Goal: Task Accomplishment & Management: Use online tool/utility

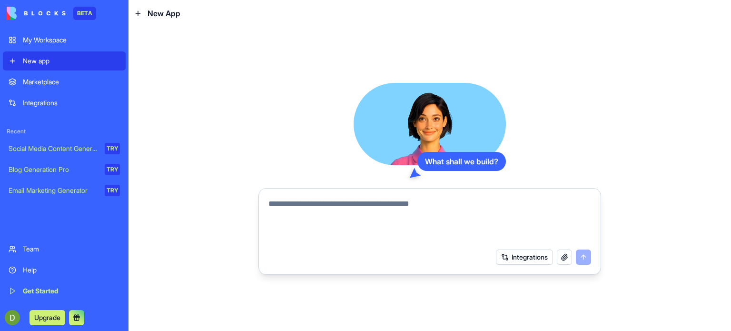
click at [55, 81] on div "Marketplace" at bounding box center [71, 82] width 97 height 10
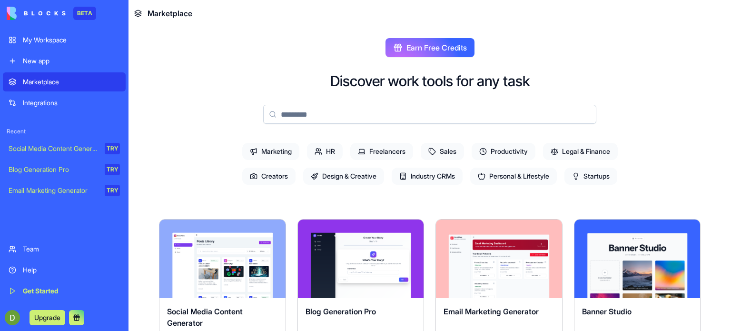
click at [326, 159] on span "HR" at bounding box center [325, 151] width 36 height 17
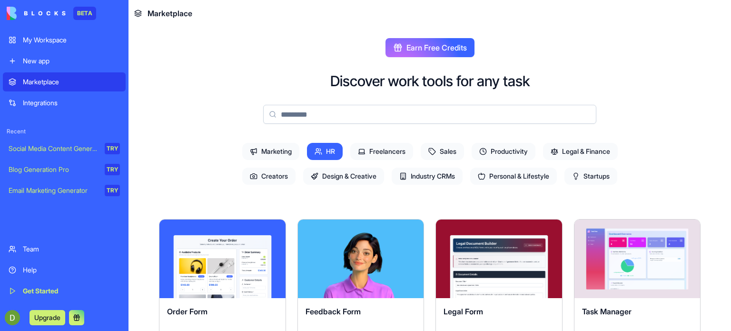
click at [591, 180] on span "Startups" at bounding box center [591, 176] width 53 height 17
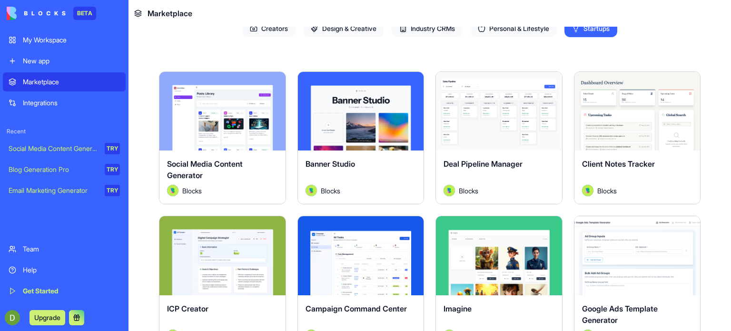
scroll to position [43, 0]
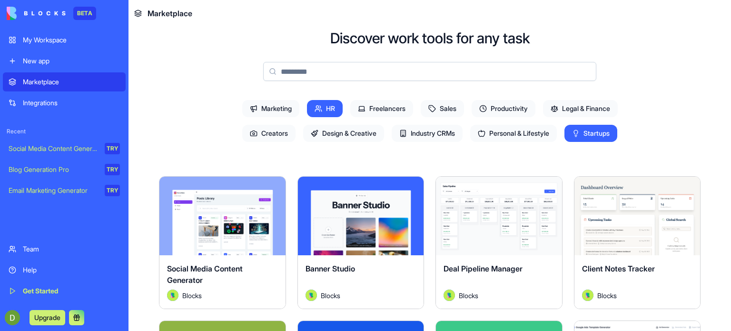
click at [27, 106] on div "Integrations" at bounding box center [71, 103] width 97 height 10
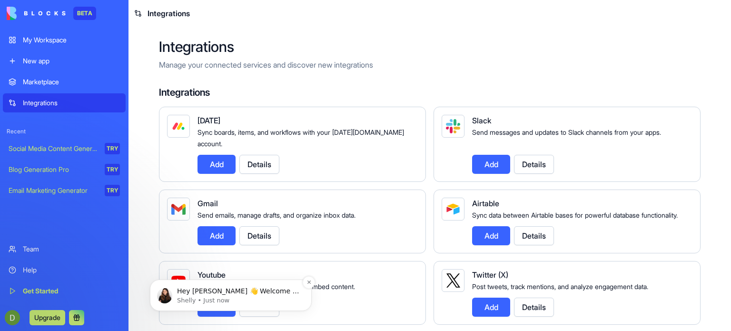
click at [268, 299] on p "Shelly • Just now" at bounding box center [238, 300] width 123 height 9
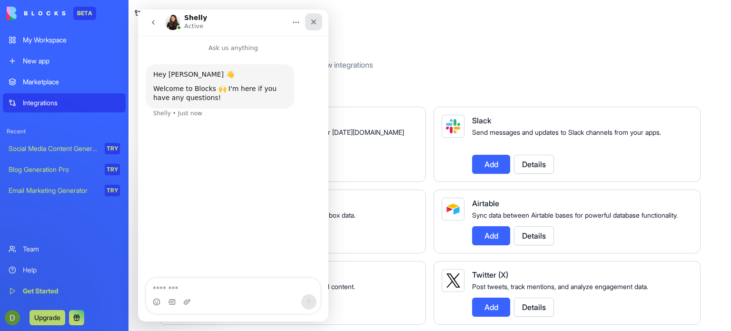
click at [315, 24] on icon "Close" at bounding box center [313, 22] width 5 height 5
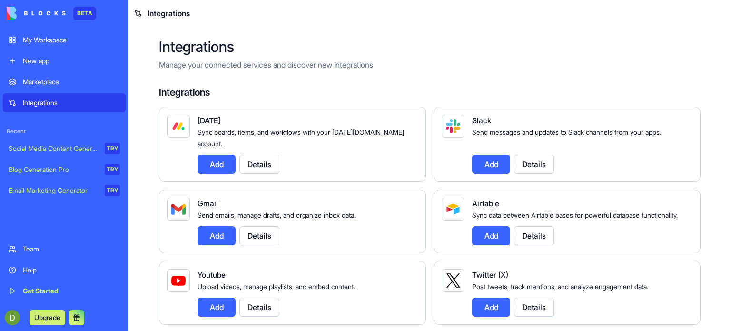
click at [41, 62] on div "New app" at bounding box center [71, 61] width 97 height 10
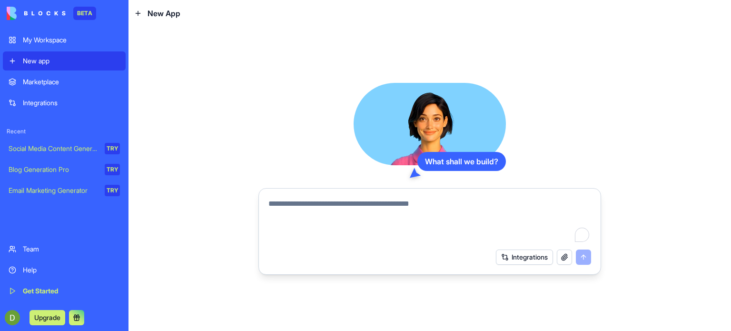
click at [324, 209] on textarea "To enrich screen reader interactions, please activate Accessibility in Grammarl…" at bounding box center [430, 221] width 323 height 46
paste textarea "**********"
type textarea "**********"
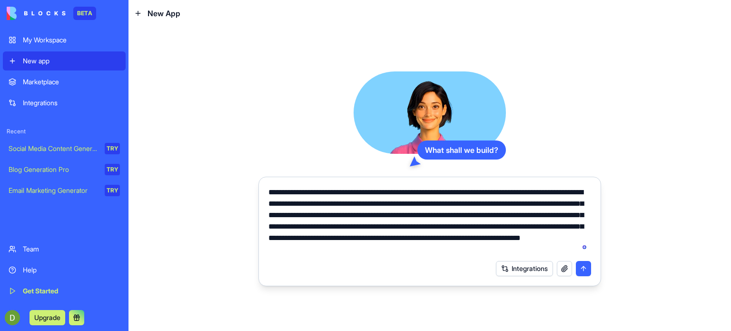
drag, startPoint x: 577, startPoint y: 250, endPoint x: 259, endPoint y: 184, distance: 324.9
click at [259, 184] on form "**********" at bounding box center [430, 232] width 343 height 110
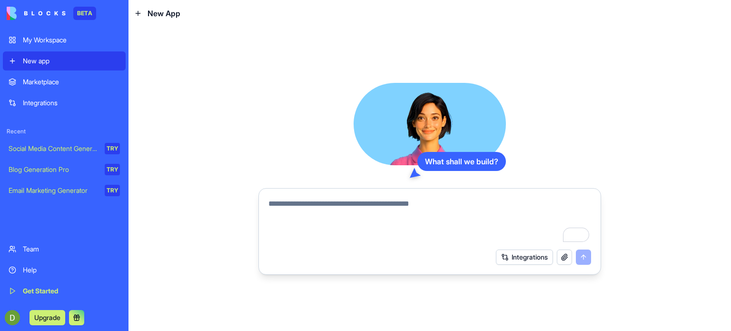
click at [299, 208] on textarea "To enrich screen reader interactions, please activate Accessibility in Grammarl…" at bounding box center [430, 221] width 323 height 46
paste textarea "**********"
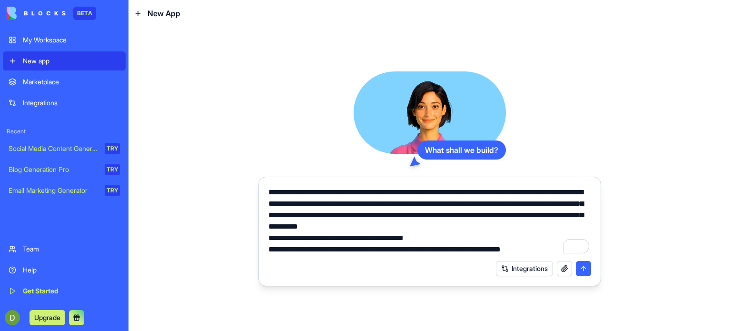
type textarea "**********"
click at [522, 269] on button "Integrations" at bounding box center [524, 268] width 57 height 15
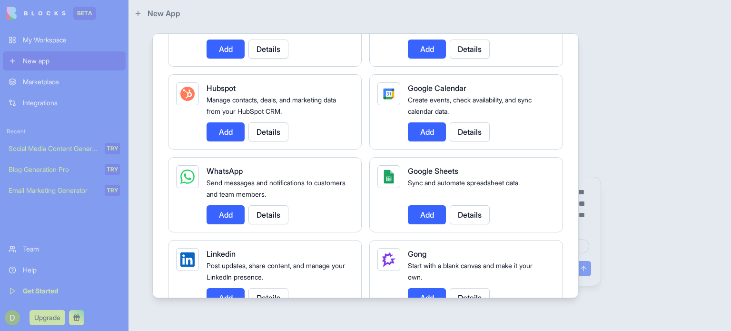
scroll to position [381, 0]
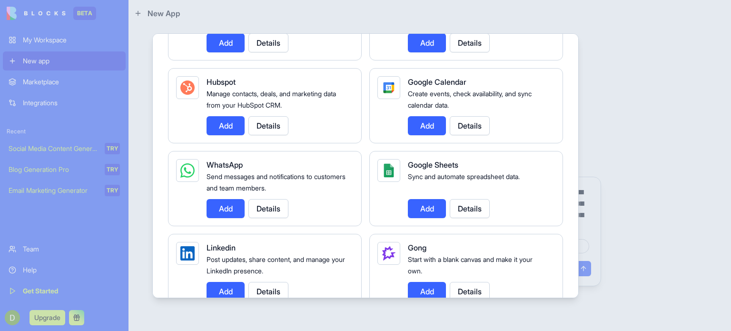
click at [435, 208] on button "Add" at bounding box center [427, 208] width 38 height 19
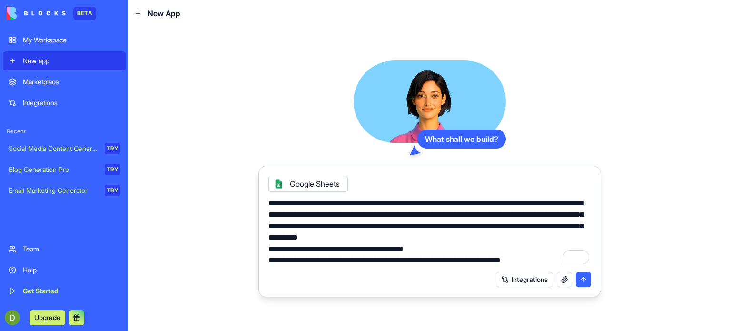
click at [583, 278] on button "submit" at bounding box center [583, 279] width 15 height 15
click at [74, 319] on button at bounding box center [76, 317] width 15 height 15
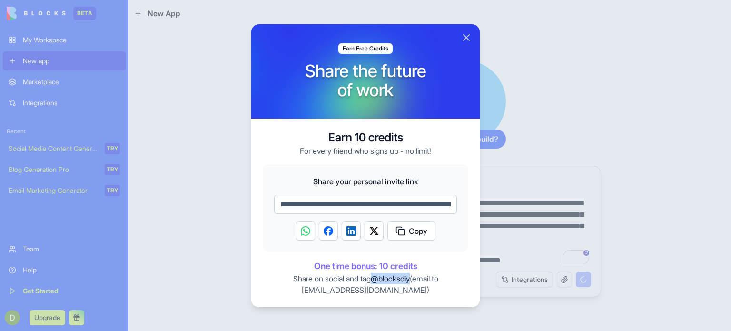
drag, startPoint x: 413, startPoint y: 279, endPoint x: 373, endPoint y: 277, distance: 39.6
click at [373, 277] on p "Share on social and tag @blocksdiy (email to support@blocks.diy )" at bounding box center [366, 284] width 206 height 23
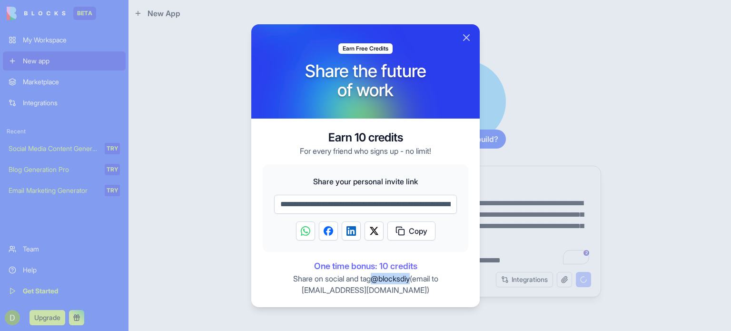
copy span "@blocksdiy"
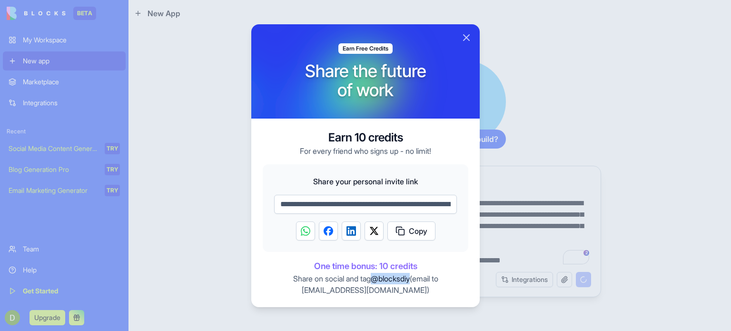
click at [349, 235] on img "Share on LinkedIn" at bounding box center [352, 231] width 10 height 10
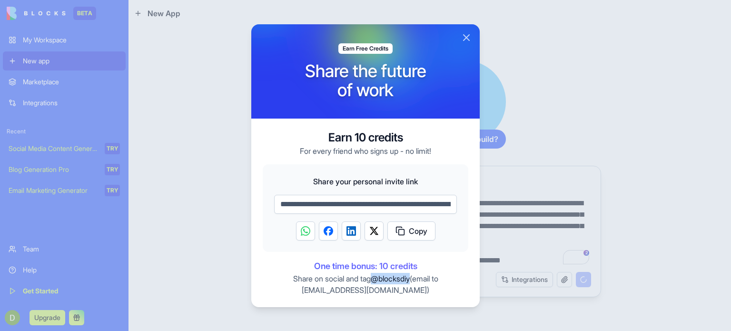
click at [464, 35] on button "Close" at bounding box center [466, 37] width 11 height 11
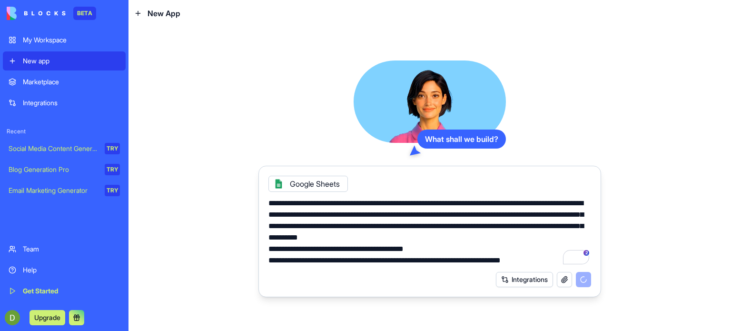
click at [27, 268] on div "Help" at bounding box center [71, 270] width 97 height 10
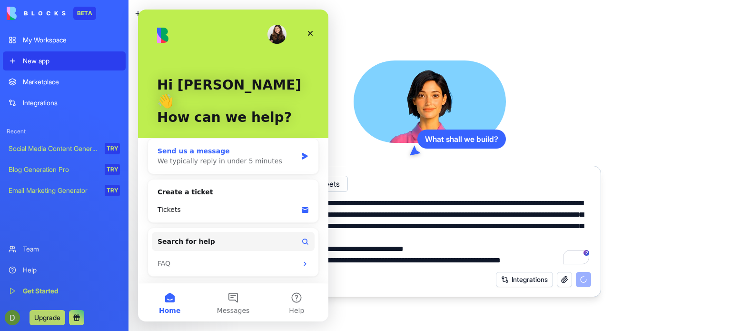
click at [193, 156] on div "We typically reply in under 5 minutes" at bounding box center [228, 161] width 140 height 10
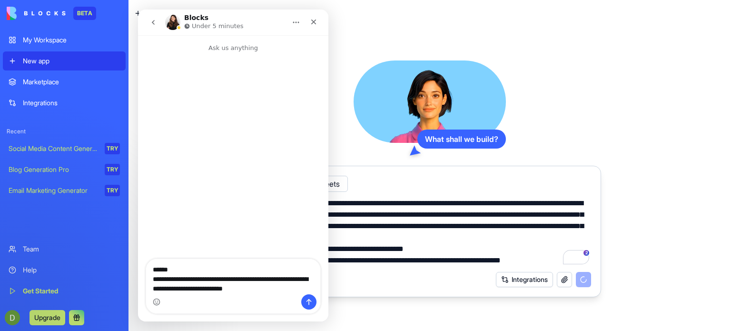
type textarea "**********"
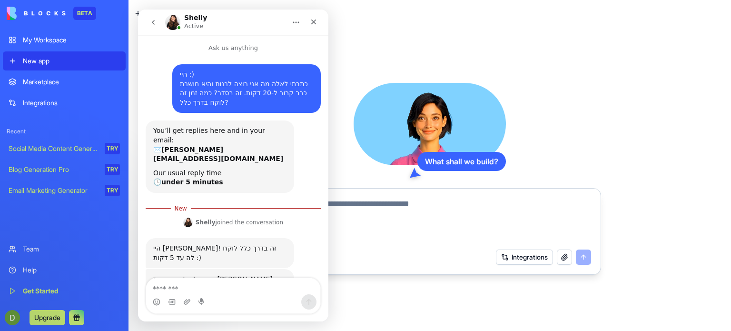
scroll to position [22, 0]
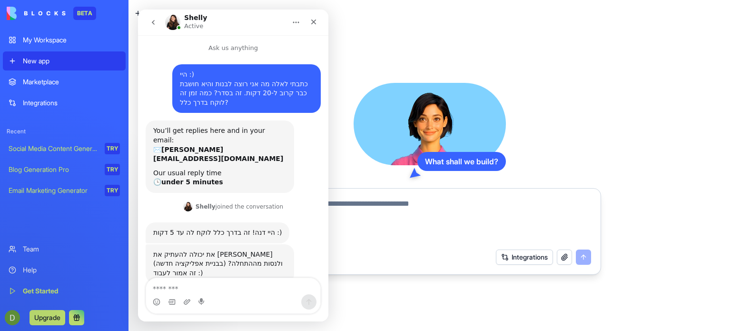
scroll to position [6, 0]
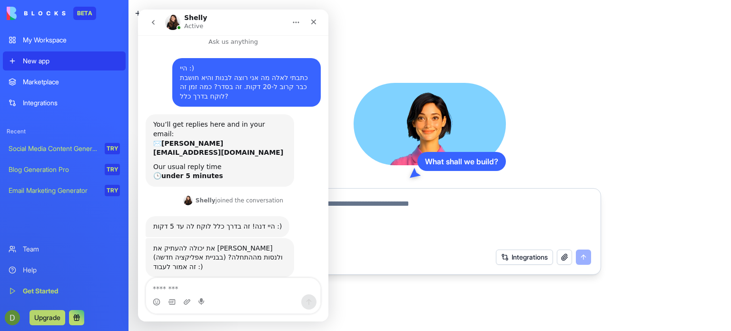
click at [420, 208] on textarea at bounding box center [430, 221] width 323 height 46
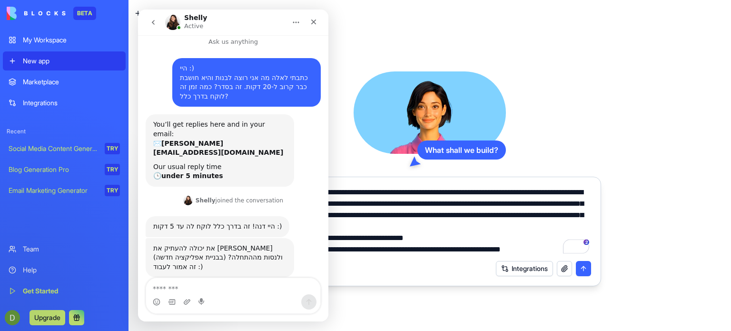
type textarea "**********"
click at [586, 267] on button "submit" at bounding box center [583, 268] width 15 height 15
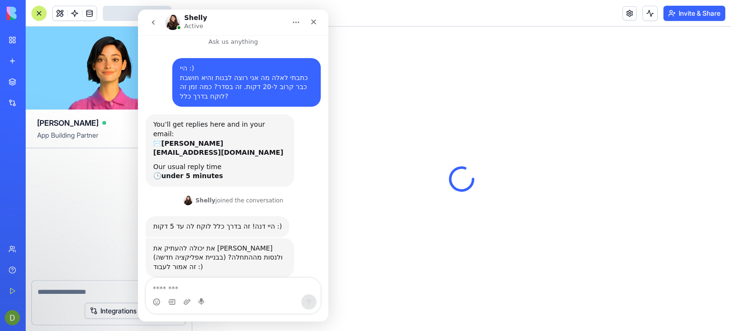
scroll to position [13, 0]
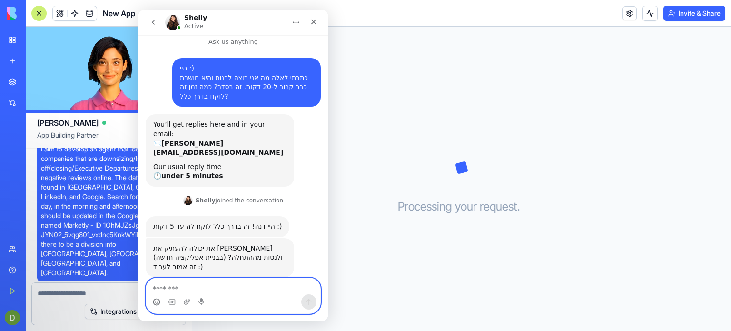
click at [154, 303] on icon "Emoji picker" at bounding box center [157, 302] width 8 height 8
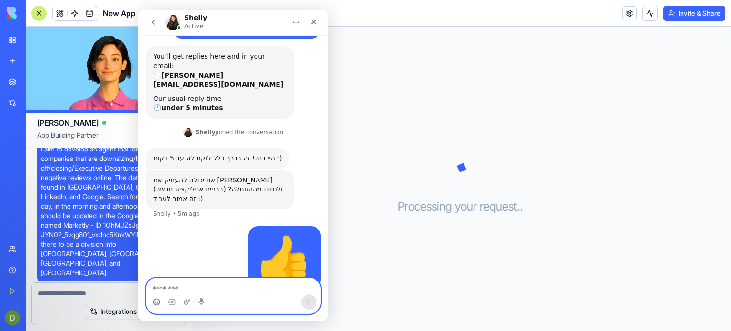
scroll to position [77, 0]
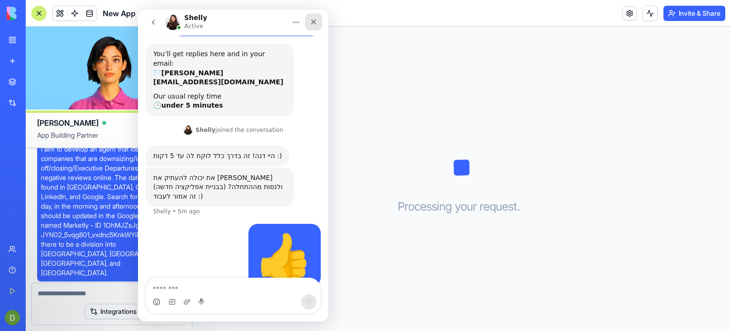
click at [317, 26] on div "Close" at bounding box center [313, 21] width 17 height 17
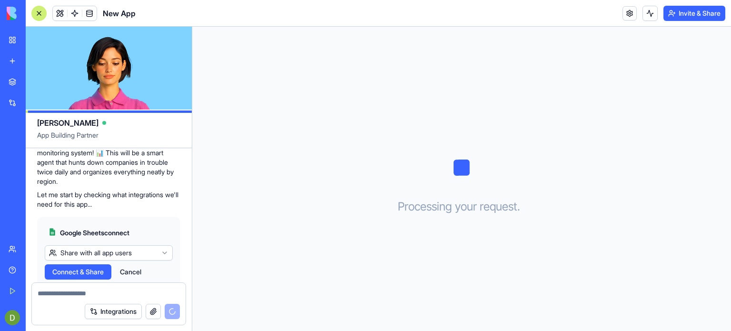
scroll to position [347, 0]
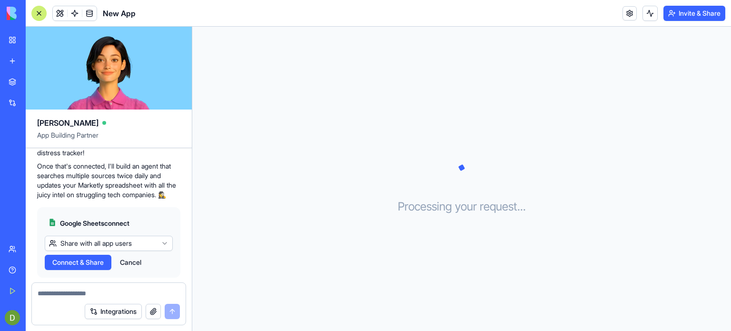
click at [77, 258] on span "Connect & Share" at bounding box center [77, 263] width 51 height 10
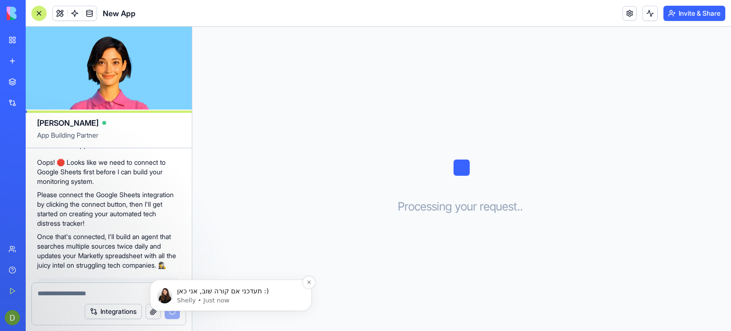
click at [236, 294] on p "תעדכני אם קורה שוב, אני כאן :)" at bounding box center [238, 292] width 123 height 10
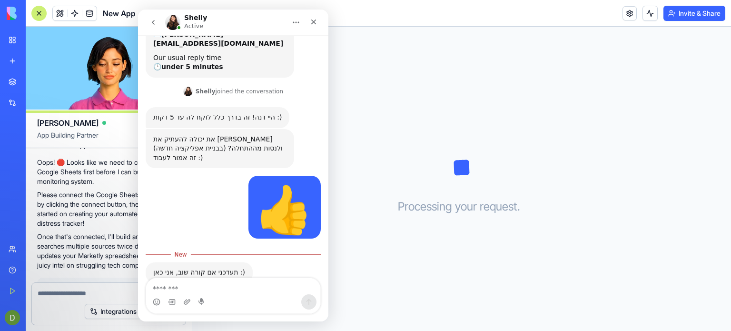
scroll to position [121, 0]
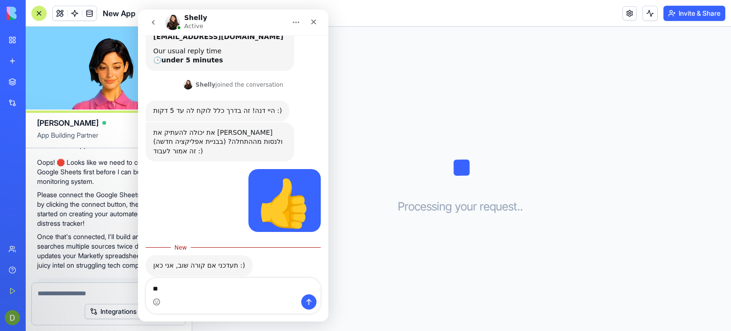
type textarea "*"
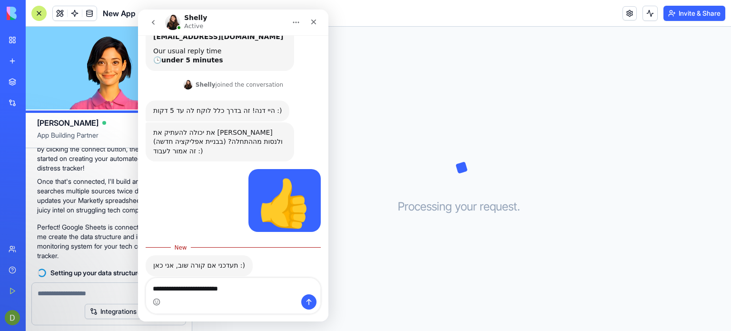
type textarea "**********"
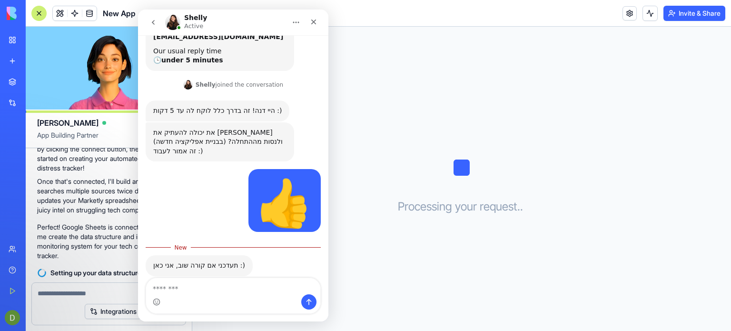
scroll to position [133, 0]
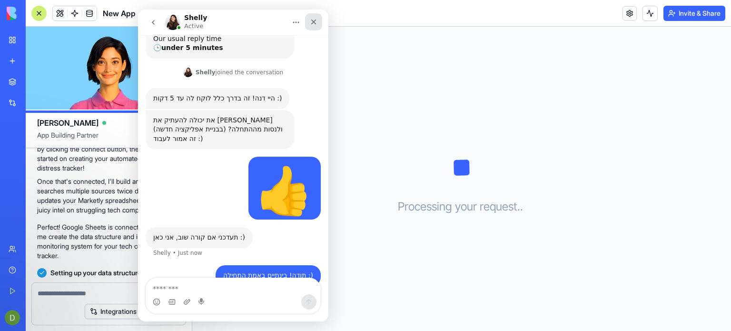
click at [312, 21] on icon "Close" at bounding box center [314, 22] width 8 height 8
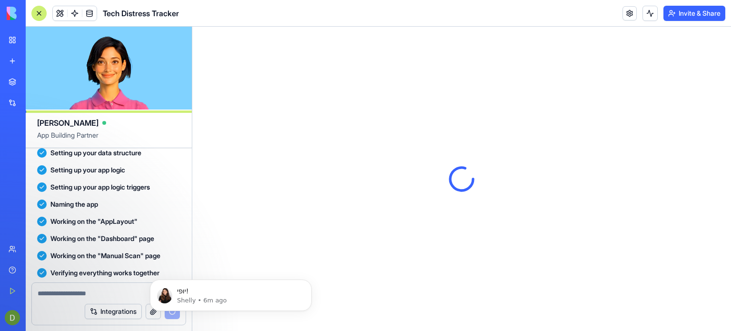
scroll to position [701, 0]
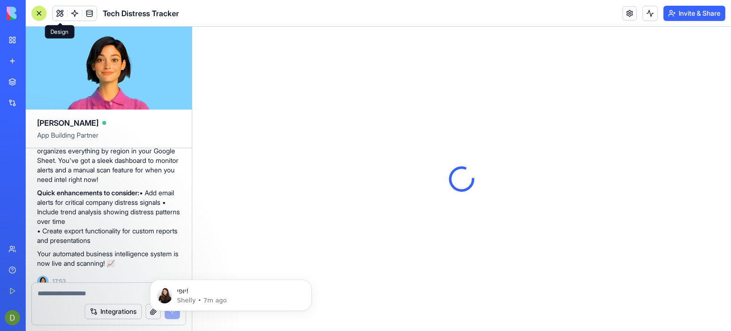
click at [57, 13] on span at bounding box center [60, 13] width 27 height 27
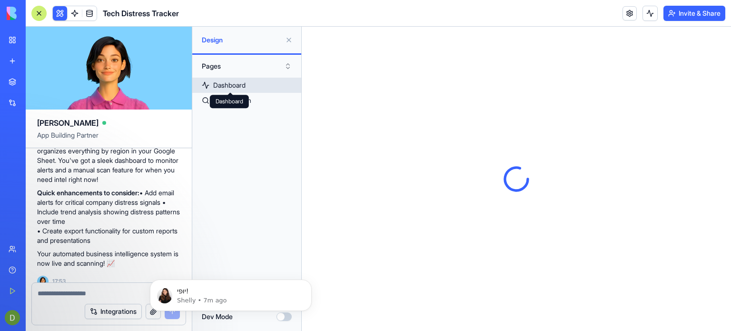
click at [234, 85] on div "Dashboard" at bounding box center [229, 85] width 32 height 10
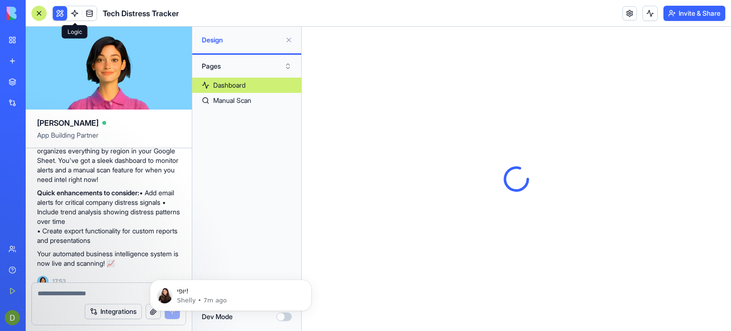
click at [74, 12] on span at bounding box center [74, 13] width 27 height 27
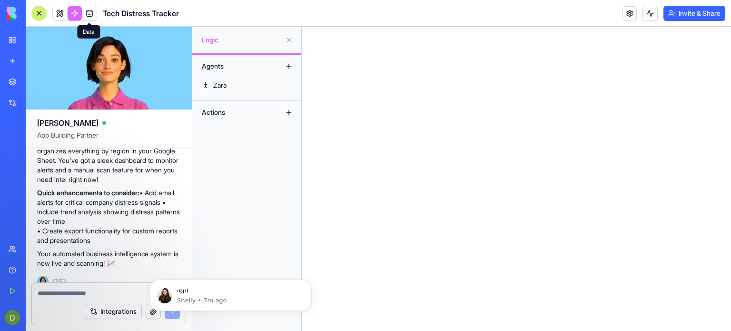
click at [90, 15] on span at bounding box center [89, 13] width 27 height 27
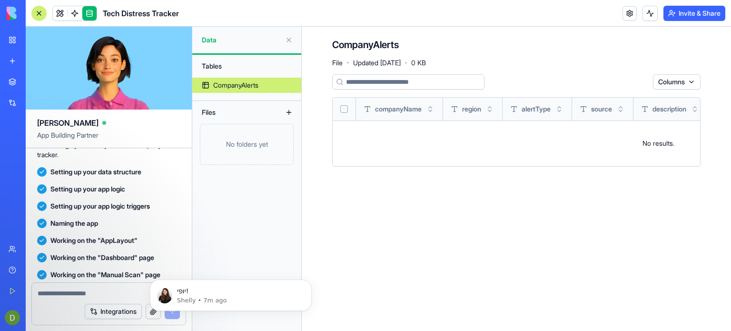
scroll to position [701, 0]
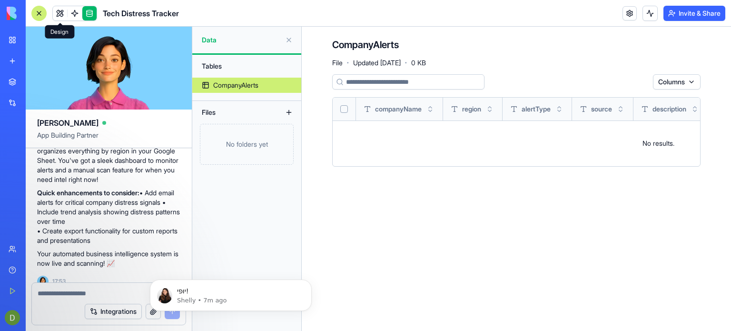
click at [62, 13] on link at bounding box center [60, 13] width 14 height 14
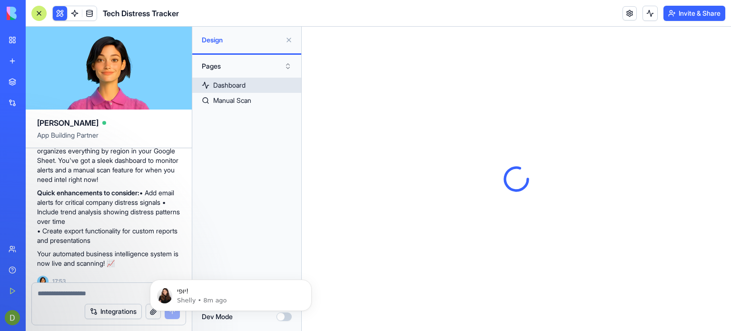
click at [244, 85] on div "Dashboard" at bounding box center [229, 85] width 32 height 10
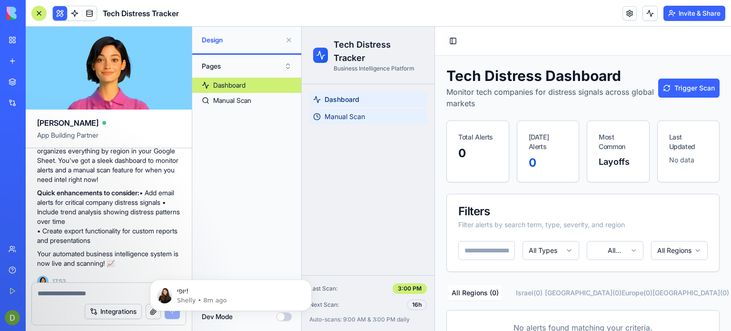
click at [361, 117] on span "Manual Scan" at bounding box center [345, 117] width 40 height 10
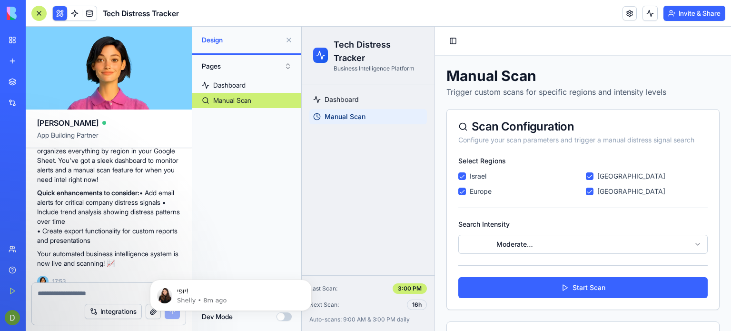
click at [690, 243] on html "Tech Distress Tracker Business Intelligence Platform Dashboard Manual Scan Last…" at bounding box center [516, 230] width 429 height 407
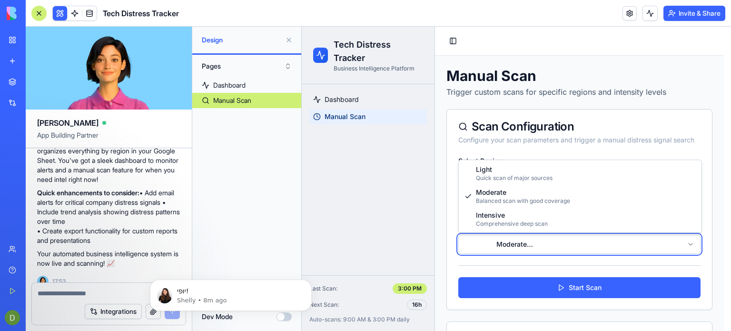
click at [691, 242] on html "Tech Distress Tracker Business Intelligence Platform Dashboard Manual Scan Last…" at bounding box center [516, 230] width 429 height 407
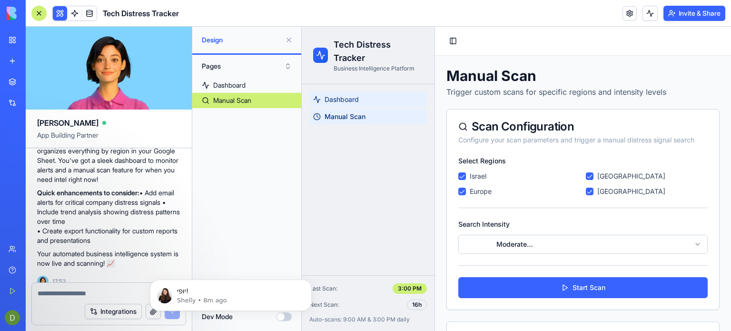
click at [351, 102] on span "Dashboard" at bounding box center [342, 100] width 34 height 10
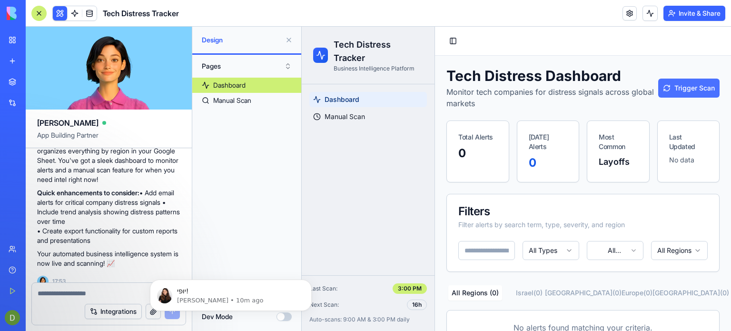
click at [681, 87] on button "Trigger Scan" at bounding box center [688, 88] width 61 height 19
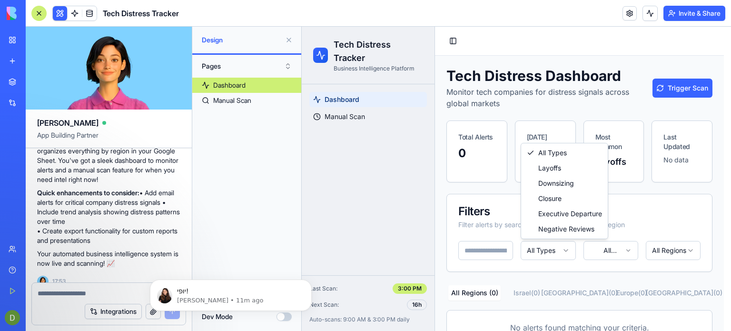
click at [564, 249] on html "Tech Distress Tracker Business Intelligence Platform Dashboard Manual Scan Last…" at bounding box center [516, 192] width 429 height 330
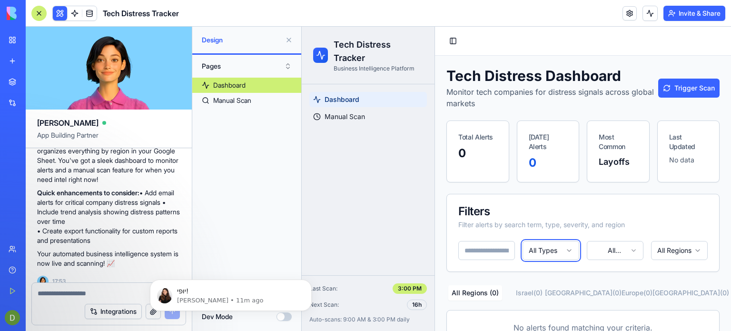
click at [631, 249] on html "Tech Distress Tracker Business Intelligence Platform Dashboard Manual Scan Last…" at bounding box center [516, 192] width 429 height 330
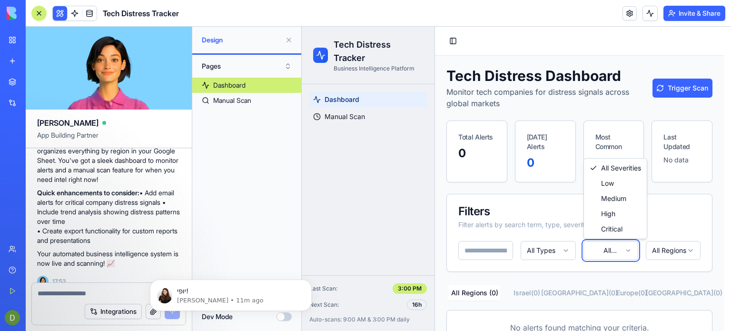
click at [692, 249] on html "Tech Distress Tracker Business Intelligence Platform Dashboard Manual Scan Last…" at bounding box center [516, 192] width 429 height 330
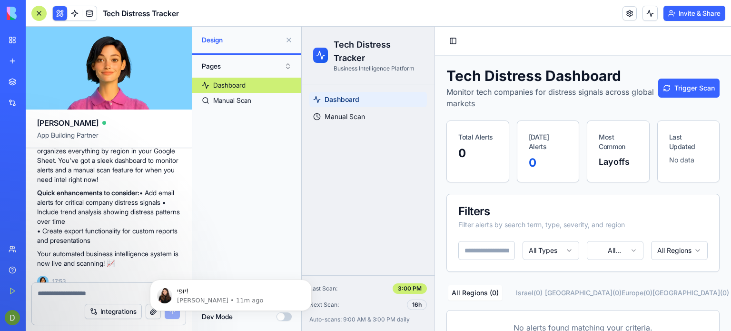
click at [691, 250] on html "Tech Distress Tracker Business Intelligence Platform Dashboard Manual Scan Last…" at bounding box center [516, 192] width 429 height 330
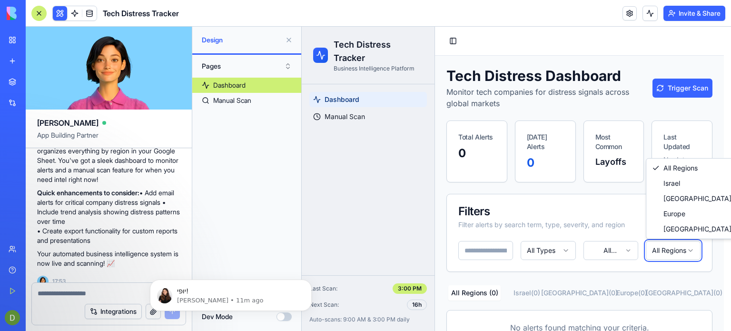
click at [657, 273] on html "Tech Distress Tracker Business Intelligence Platform Dashboard Manual Scan Last…" at bounding box center [516, 192] width 429 height 330
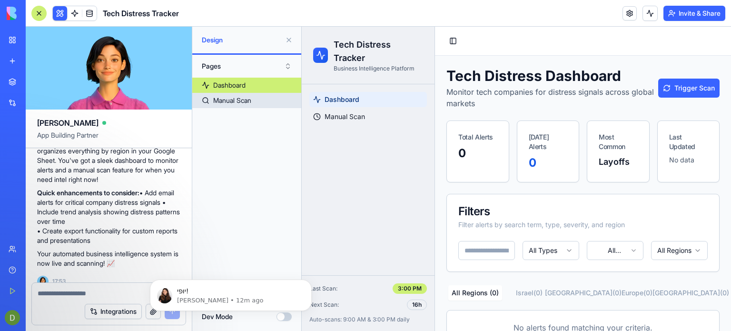
click at [240, 102] on div "Manual Scan" at bounding box center [232, 101] width 38 height 10
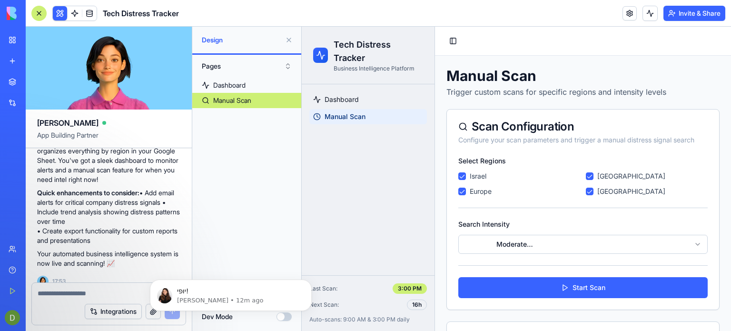
click at [458, 190] on div "Select Regions [GEOGRAPHIC_DATA] [GEOGRAPHIC_DATA] [GEOGRAPHIC_DATA] [GEOGRAPHI…" at bounding box center [583, 232] width 272 height 153
click at [464, 190] on button "Europe" at bounding box center [463, 192] width 8 height 8
click at [588, 174] on States "[GEOGRAPHIC_DATA]" at bounding box center [590, 176] width 8 height 8
click at [587, 190] on button "[GEOGRAPHIC_DATA]" at bounding box center [590, 192] width 8 height 8
click at [695, 243] on html "Tech Distress Tracker Business Intelligence Platform Dashboard Manual Scan Last…" at bounding box center [516, 230] width 429 height 407
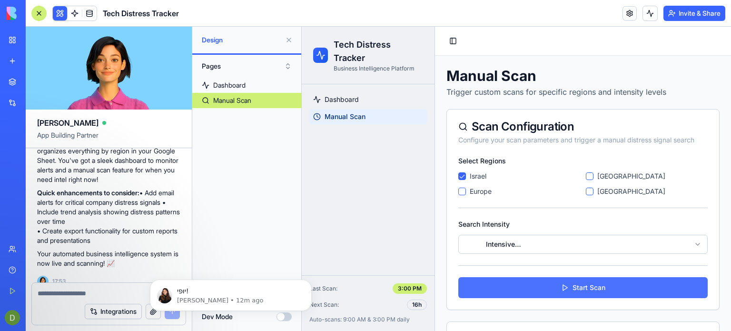
click at [604, 284] on button "Start Scan" at bounding box center [583, 287] width 249 height 21
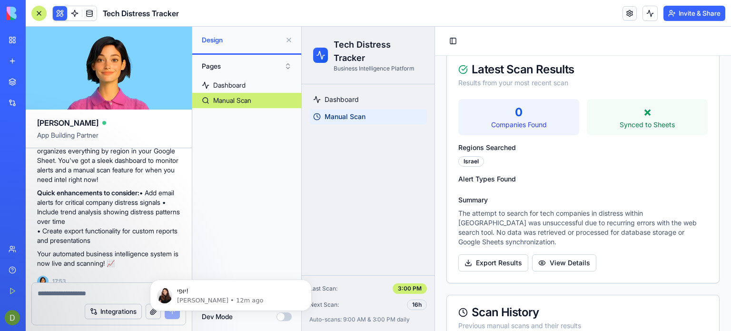
scroll to position [286, 0]
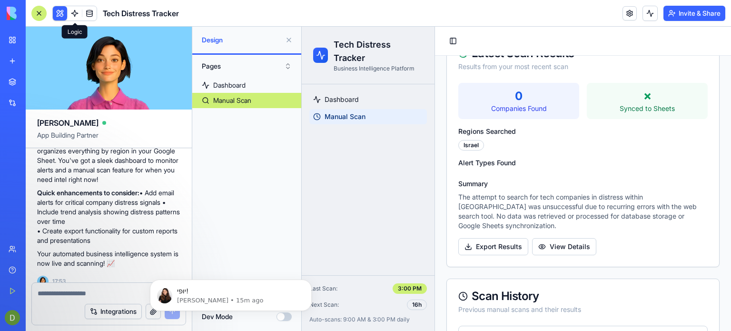
click at [70, 7] on link at bounding box center [75, 13] width 14 height 14
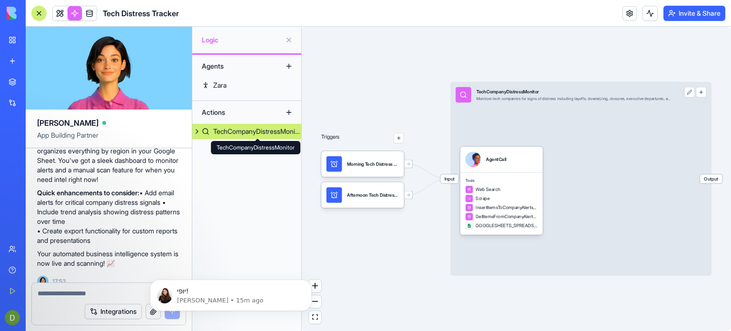
click at [234, 135] on div "TechCompanyDistressMonitor" at bounding box center [257, 132] width 88 height 10
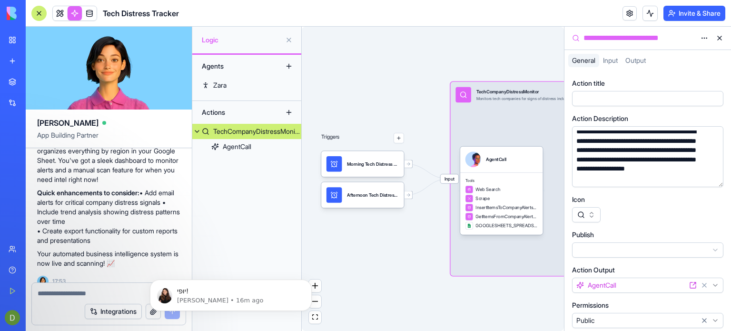
scroll to position [4, 0]
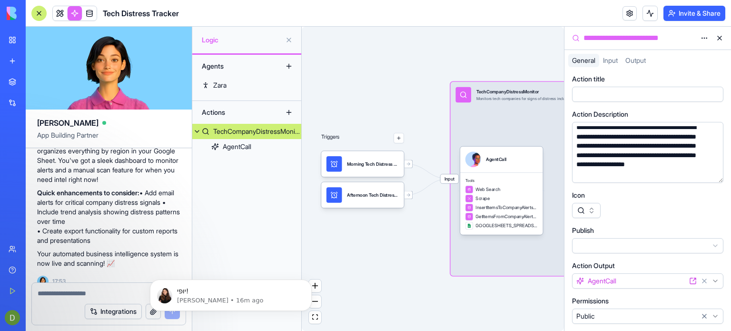
click at [716, 281] on html "BETA My Workspace New app Marketplace Integrations Recent New App Social Media …" at bounding box center [365, 165] width 731 height 331
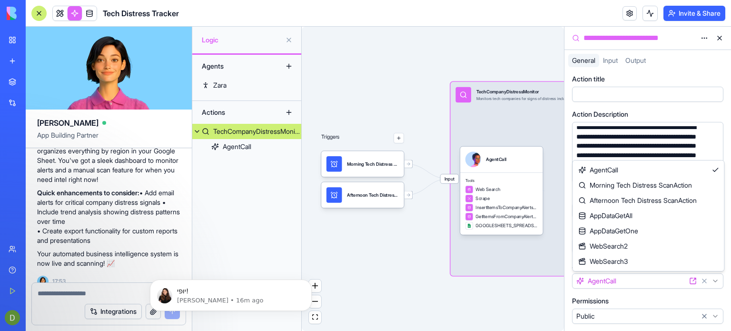
click at [609, 61] on html "BETA My Workspace New app Marketplace Integrations Recent New App Social Media …" at bounding box center [365, 165] width 731 height 331
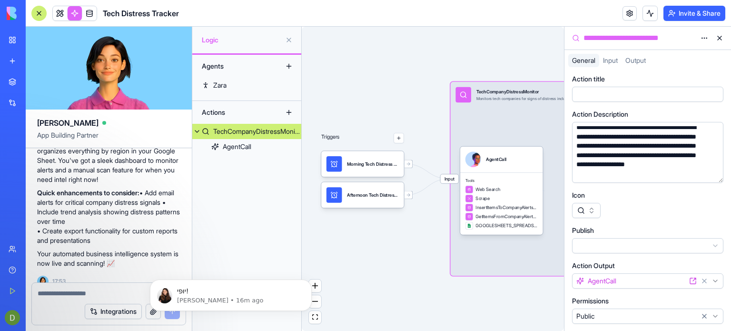
click at [611, 61] on span "Input" at bounding box center [610, 60] width 15 height 8
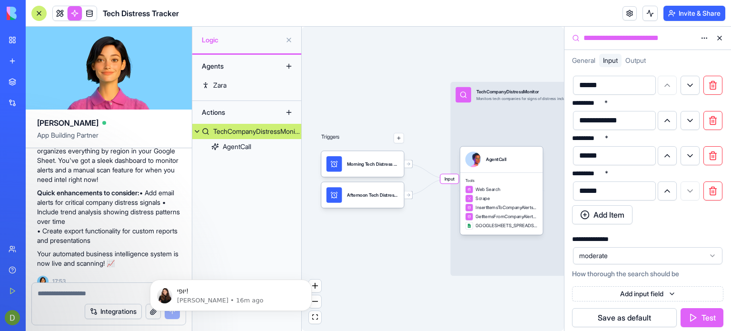
scroll to position [52, 0]
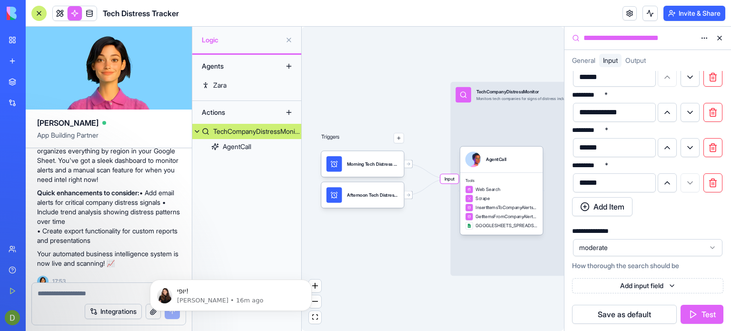
click at [713, 247] on icon at bounding box center [713, 248] width 8 height 8
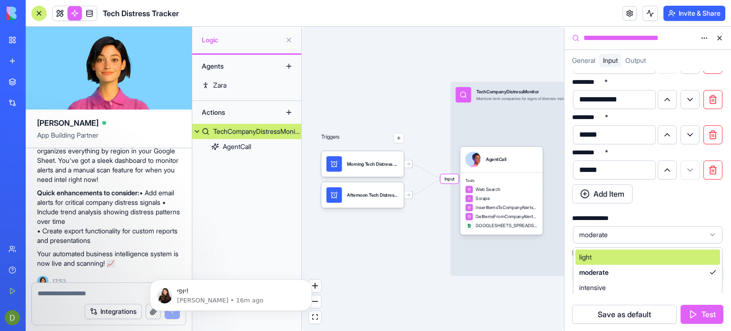
click at [714, 232] on icon at bounding box center [713, 235] width 8 height 8
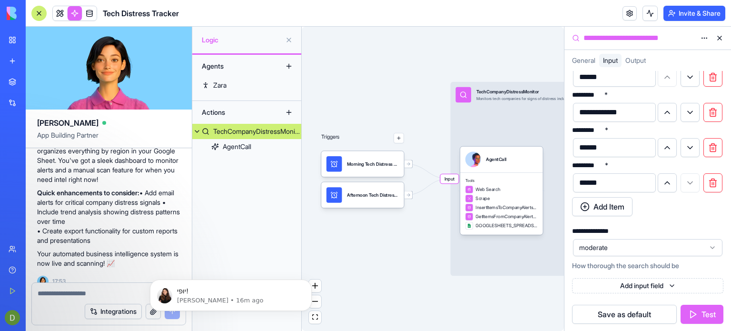
click at [674, 284] on html "BETA My Workspace New app Marketplace Integrations Recent New App Social Media …" at bounding box center [365, 165] width 731 height 331
click at [672, 286] on html "BETA My Workspace New app Marketplace Integrations Recent New App Social Media …" at bounding box center [365, 165] width 731 height 331
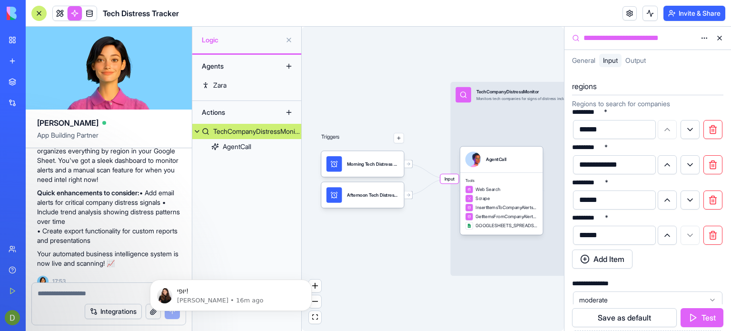
click at [640, 61] on span "Output" at bounding box center [636, 60] width 20 height 8
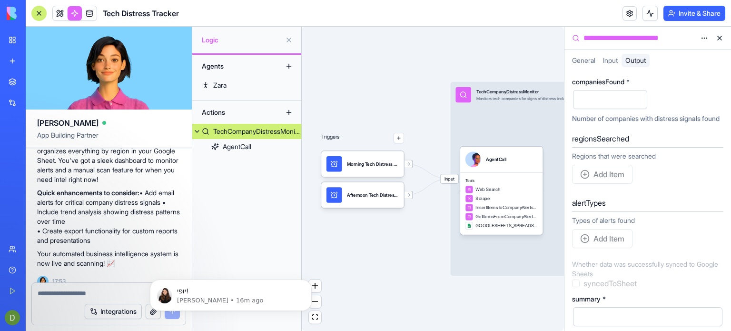
click at [587, 62] on span "General" at bounding box center [583, 60] width 23 height 8
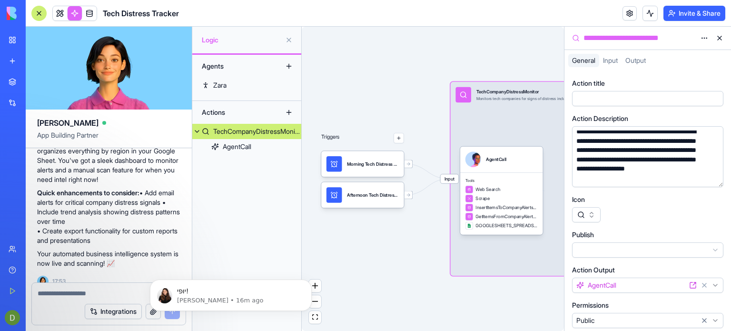
scroll to position [4, 0]
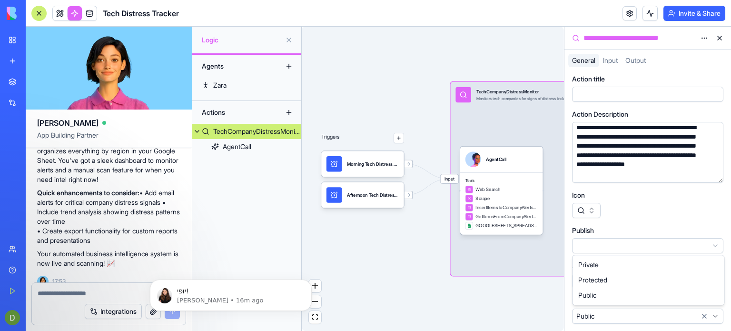
click at [715, 243] on html "BETA My Workspace New app Marketplace Integrations Recent New App Social Media …" at bounding box center [365, 165] width 731 height 331
click at [716, 243] on html "BETA My Workspace New app Marketplace Integrations Recent New App Social Media …" at bounding box center [365, 165] width 731 height 331
click at [236, 148] on div "AgentCall" at bounding box center [237, 147] width 29 height 10
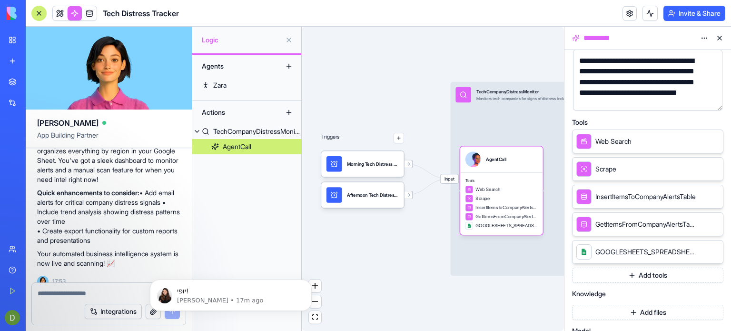
scroll to position [143, 0]
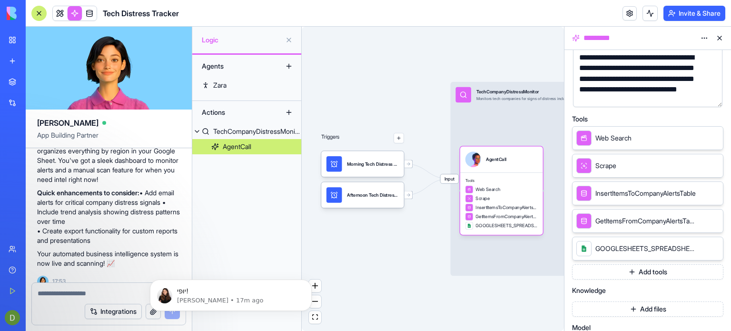
click at [625, 248] on span "GOOGLESHEETS_SPREADSHEETS_VALUES_APPEND" at bounding box center [646, 249] width 101 height 10
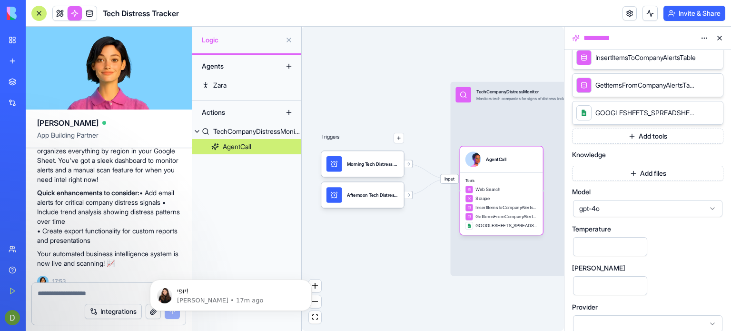
scroll to position [288, 0]
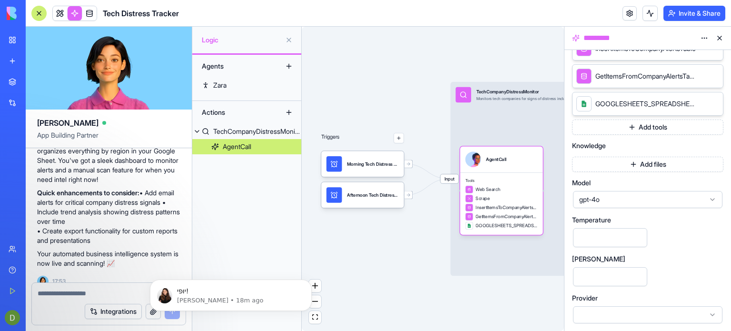
click at [712, 314] on icon at bounding box center [713, 315] width 8 height 8
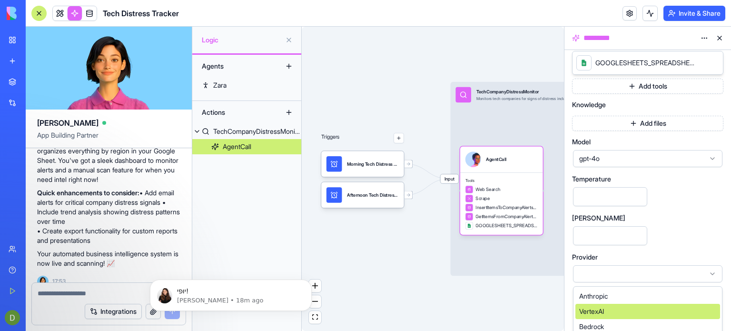
scroll to position [333, 0]
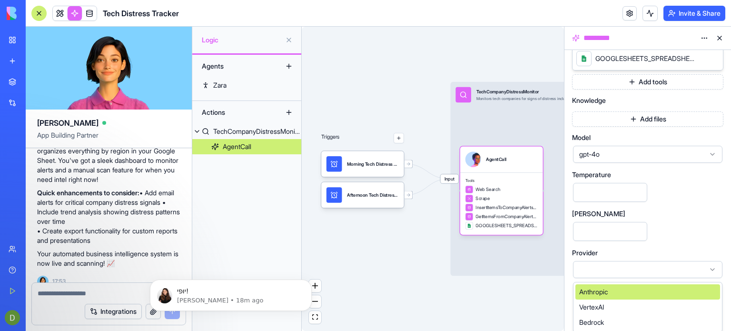
click at [611, 268] on div at bounding box center [648, 269] width 150 height 17
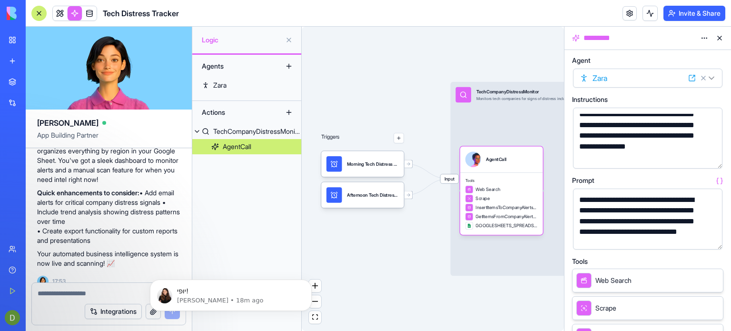
scroll to position [0, 0]
click at [217, 83] on div "Zara" at bounding box center [219, 85] width 13 height 10
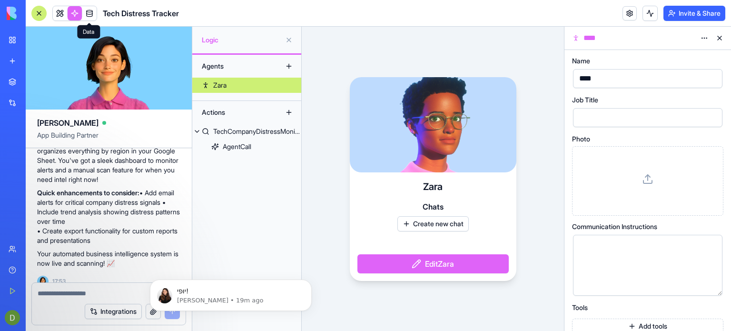
click at [91, 15] on link at bounding box center [89, 13] width 14 height 14
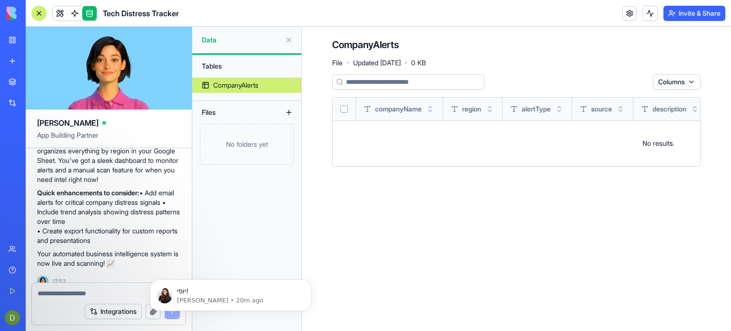
click at [67, 296] on textarea at bounding box center [109, 294] width 142 height 10
paste textarea "**********"
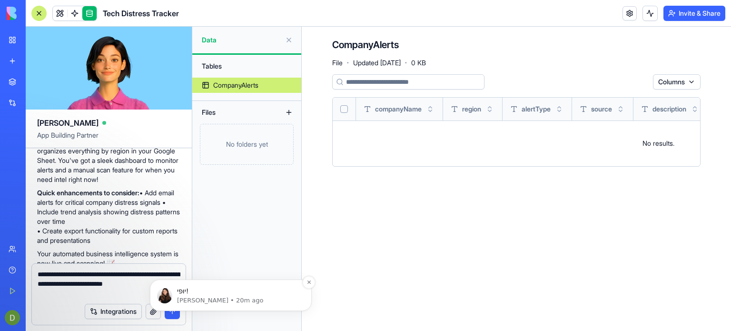
type textarea "**********"
click at [169, 309] on div "יופי! [PERSON_NAME] • 20m ago" at bounding box center [231, 294] width 162 height 31
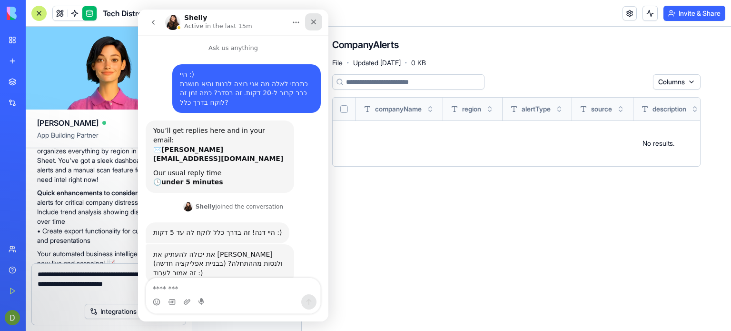
scroll to position [1, 0]
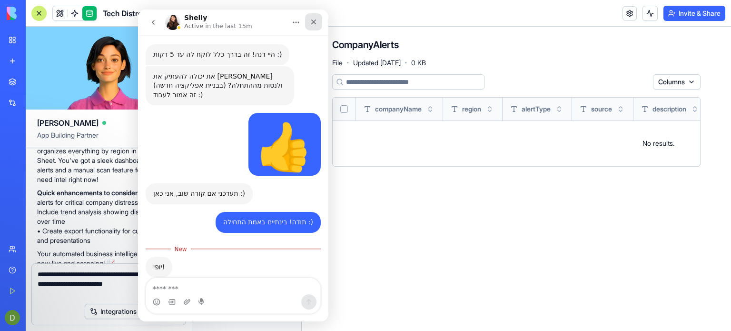
click at [313, 22] on icon "Close" at bounding box center [313, 22] width 5 height 5
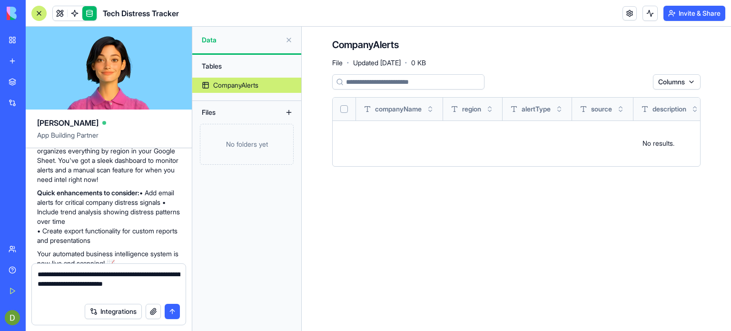
click at [171, 315] on button "submit" at bounding box center [172, 311] width 15 height 15
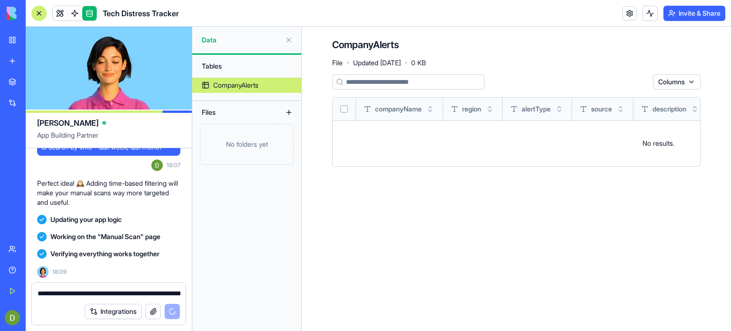
scroll to position [1067, 0]
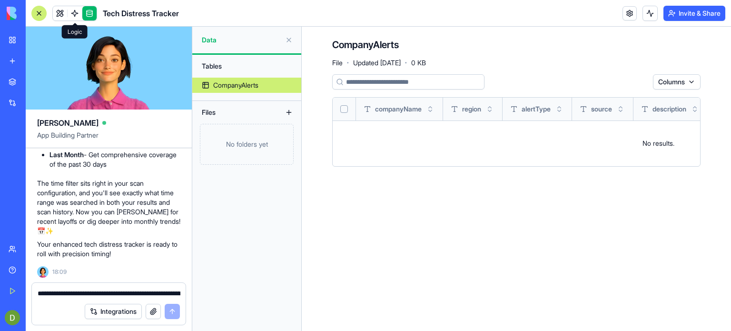
click at [71, 15] on span at bounding box center [74, 13] width 27 height 27
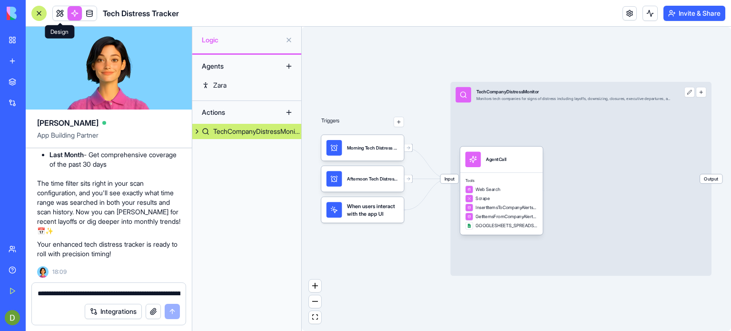
click at [59, 14] on link at bounding box center [60, 13] width 14 height 14
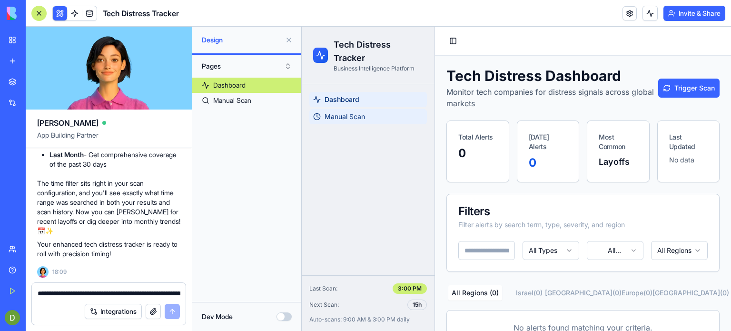
click at [349, 118] on span "Manual Scan" at bounding box center [345, 117] width 40 height 10
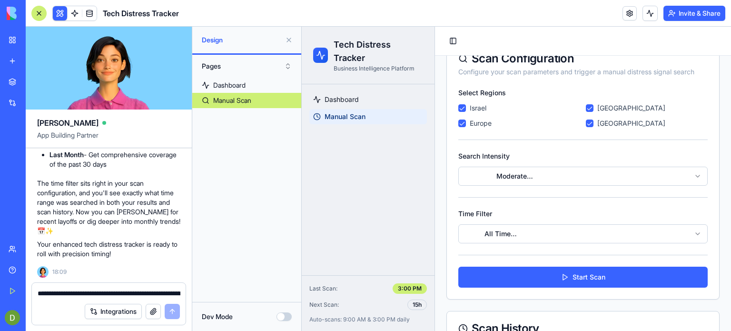
scroll to position [65, 0]
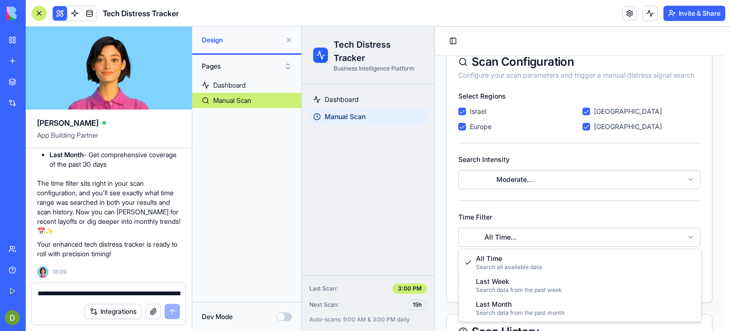
click at [688, 236] on html "Tech Distress Tracker Business Intelligence Platform Dashboard Manual Scan Last…" at bounding box center [516, 194] width 429 height 465
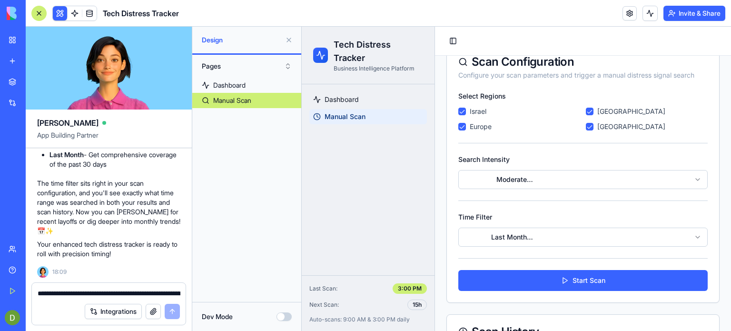
click at [463, 128] on button "Europe" at bounding box center [463, 127] width 8 height 8
drag, startPoint x: 588, startPoint y: 128, endPoint x: 586, endPoint y: 115, distance: 13.5
click at [588, 127] on button "[GEOGRAPHIC_DATA]" at bounding box center [590, 127] width 8 height 8
click at [586, 110] on States "[GEOGRAPHIC_DATA]" at bounding box center [590, 112] width 8 height 8
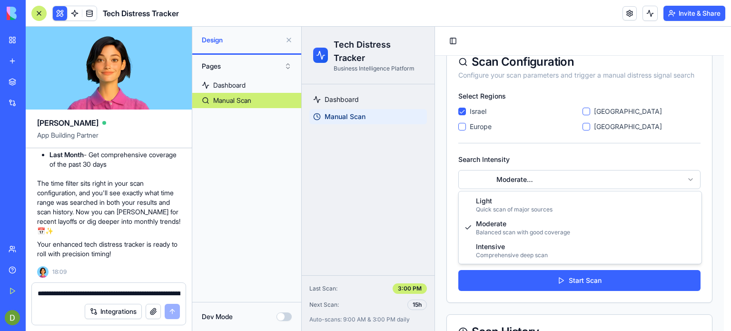
click at [691, 180] on html "Tech Distress Tracker Business Intelligence Platform Dashboard Manual Scan Last…" at bounding box center [516, 194] width 429 height 465
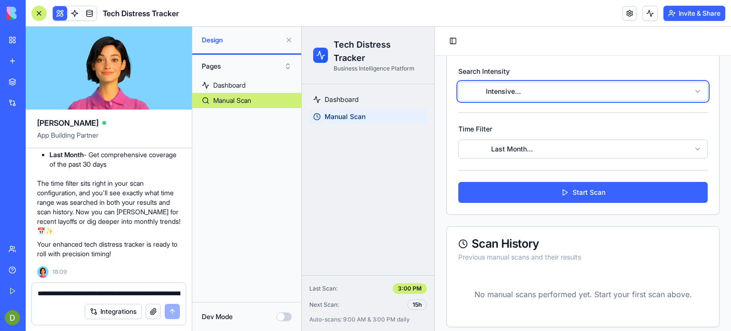
scroll to position [160, 0]
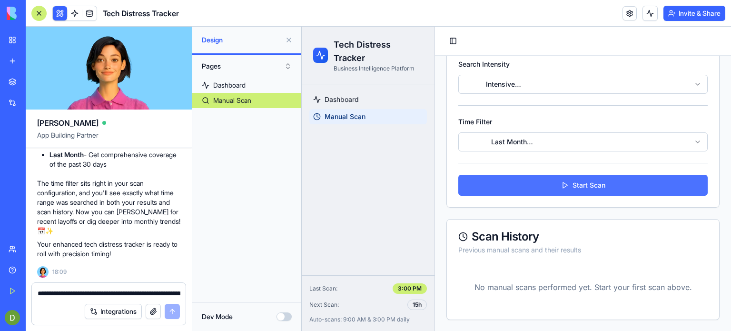
click at [572, 190] on button "Start Scan" at bounding box center [583, 185] width 249 height 21
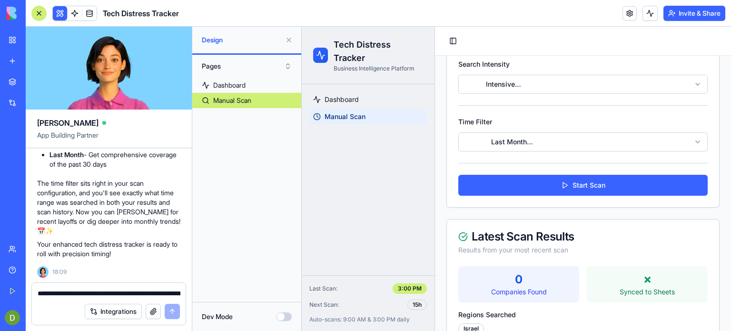
scroll to position [350, 0]
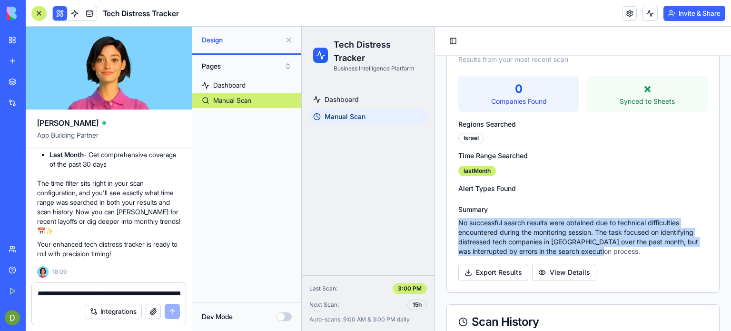
drag, startPoint x: 598, startPoint y: 250, endPoint x: 459, endPoint y: 222, distance: 140.9
click at [459, 222] on p "No successful search results were obtained due to technical difficulties encoun…" at bounding box center [583, 237] width 249 height 38
copy p "No successful search results were obtained due to technical difficulties encoun…"
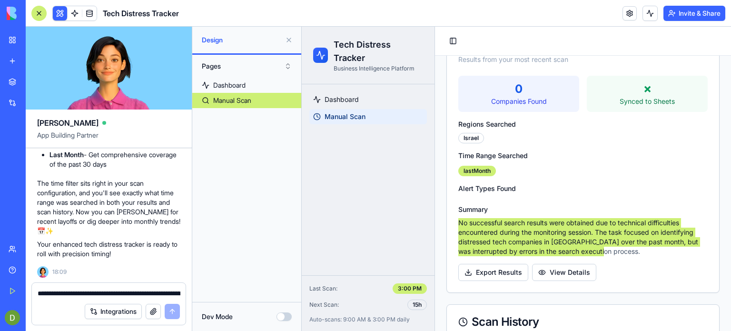
click at [63, 296] on textarea "**********" at bounding box center [109, 294] width 143 height 10
paste textarea "**********"
type textarea "**********"
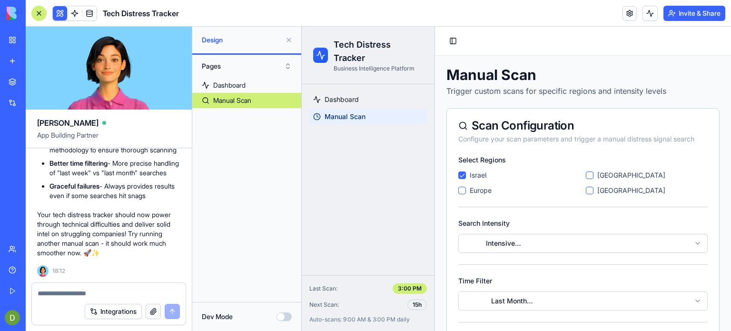
scroll to position [0, 0]
click at [355, 101] on span "Dashboard" at bounding box center [342, 100] width 34 height 10
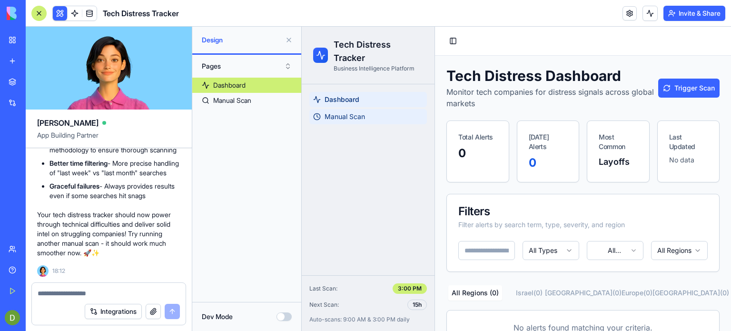
click at [369, 116] on link "Manual Scan" at bounding box center [368, 116] width 118 height 15
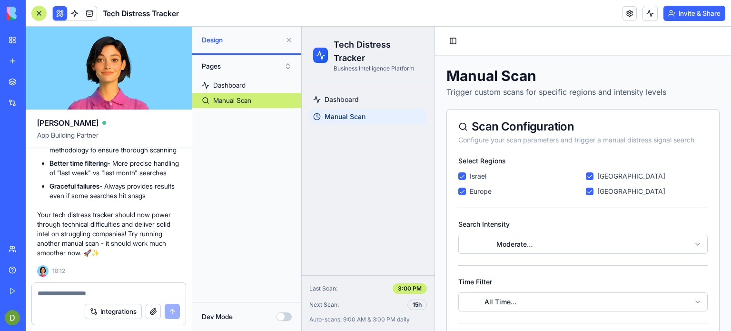
drag, startPoint x: 461, startPoint y: 190, endPoint x: 549, endPoint y: 193, distance: 88.6
click at [462, 191] on button "Europe" at bounding box center [463, 192] width 8 height 8
drag, startPoint x: 589, startPoint y: 189, endPoint x: 588, endPoint y: 182, distance: 6.7
click at [588, 189] on button "[GEOGRAPHIC_DATA]" at bounding box center [590, 192] width 8 height 8
click at [590, 177] on div "[GEOGRAPHIC_DATA]" at bounding box center [647, 176] width 122 height 10
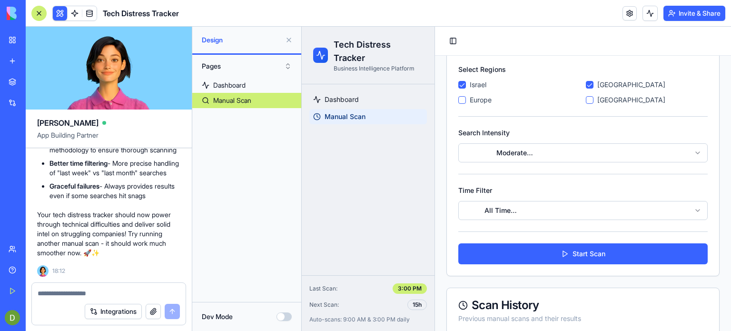
scroll to position [95, 0]
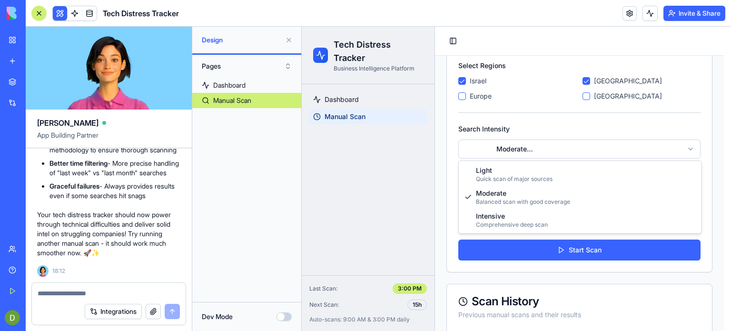
click at [532, 147] on html "Tech Distress Tracker Business Intelligence Platform Dashboard Manual Scan Last…" at bounding box center [516, 163] width 429 height 465
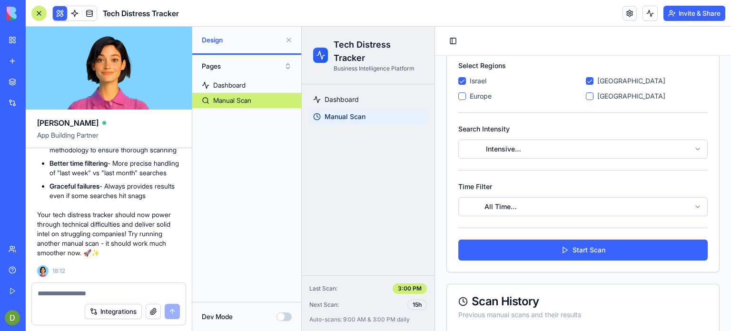
click at [512, 215] on html "Tech Distress Tracker Business Intelligence Platform Dashboard Manual Scan Last…" at bounding box center [516, 163] width 429 height 465
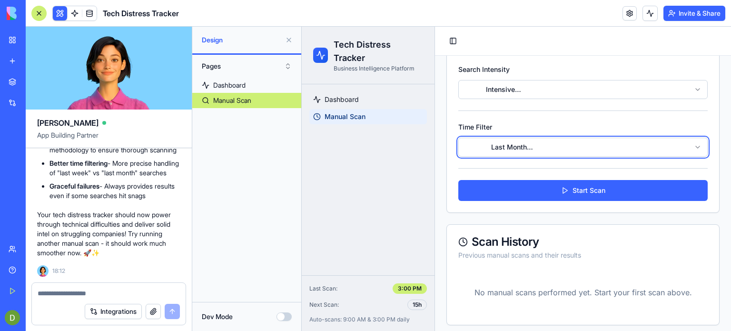
scroll to position [160, 0]
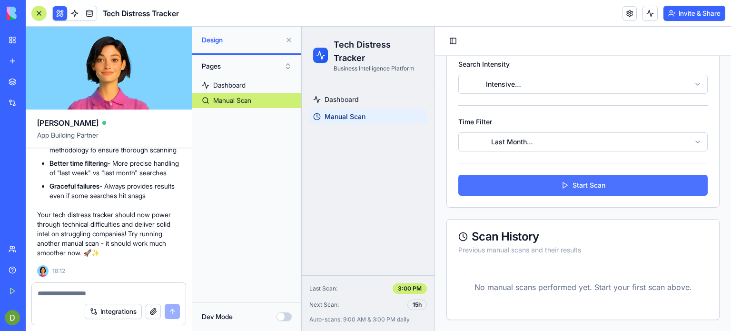
click at [602, 188] on button "Start Scan" at bounding box center [583, 185] width 249 height 21
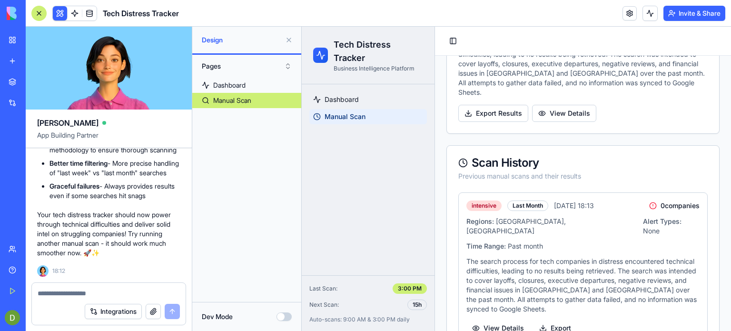
scroll to position [545, 0]
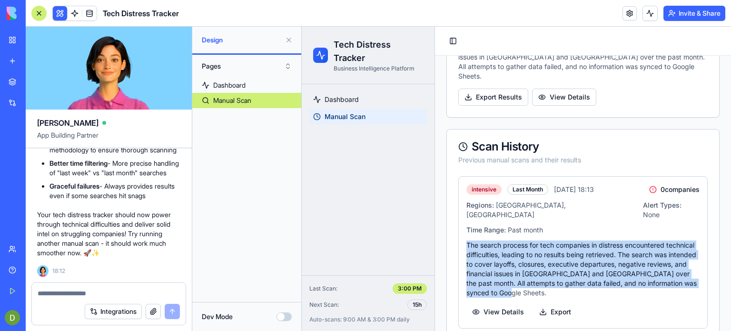
drag, startPoint x: 576, startPoint y: 273, endPoint x: 468, endPoint y: 228, distance: 117.2
click at [468, 240] on p "The search process for tech companies in distress encountered technical difficu…" at bounding box center [583, 268] width 233 height 57
copy p "The search process for tech companies in distress encountered technical difficu…"
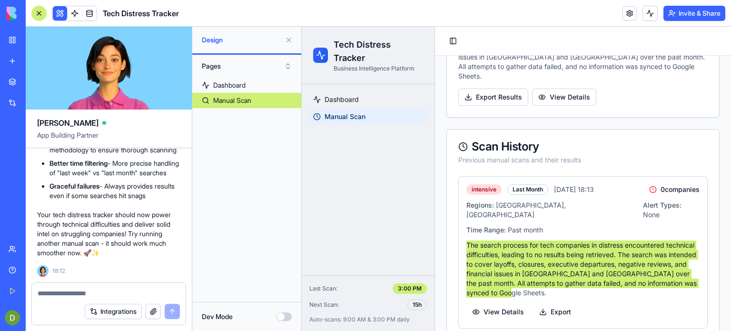
click at [71, 290] on textarea at bounding box center [109, 294] width 143 height 10
paste textarea "**********"
type textarea "**********"
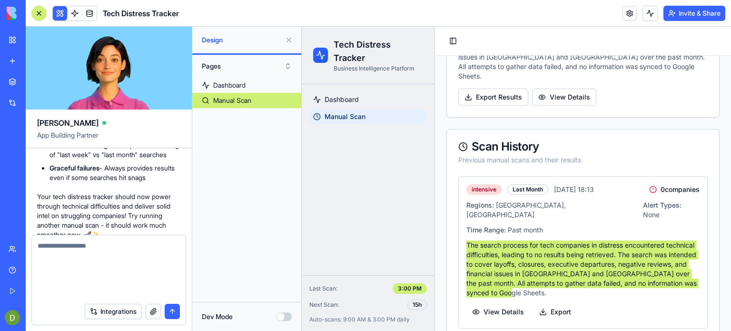
scroll to position [0, 0]
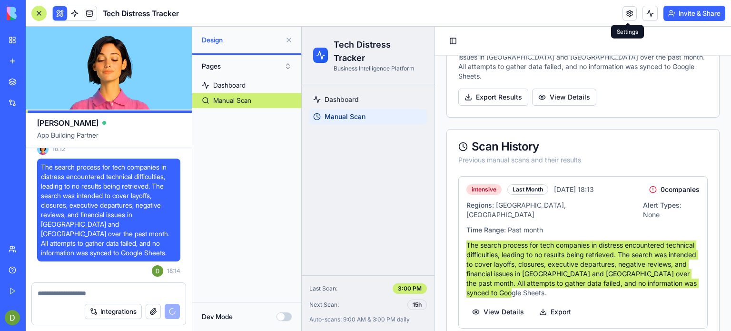
click at [625, 18] on link at bounding box center [630, 13] width 14 height 14
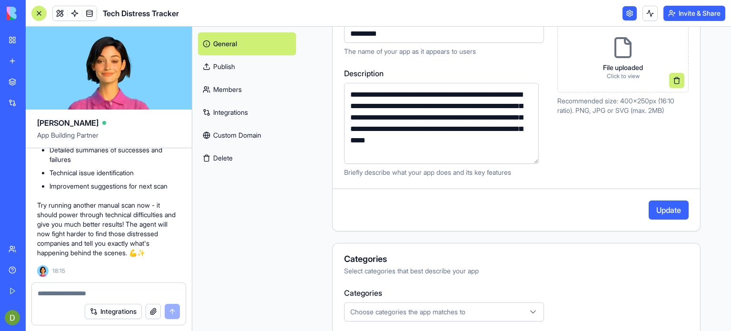
scroll to position [143, 0]
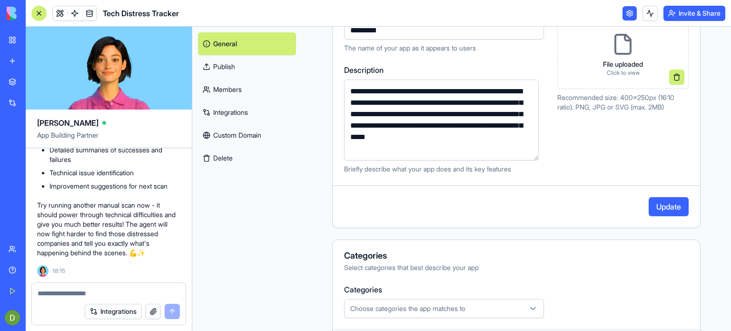
type input "*********"
click at [649, 205] on button "Update" at bounding box center [669, 206] width 40 height 19
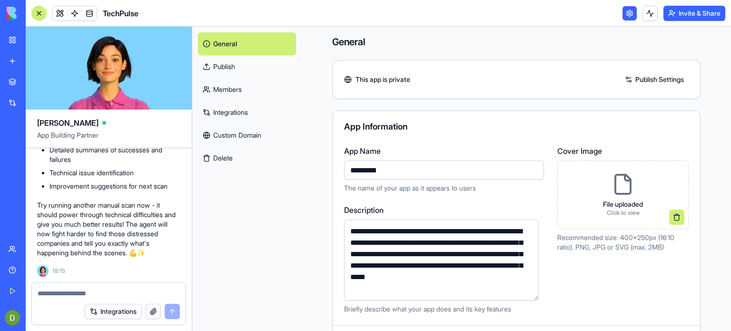
scroll to position [0, 0]
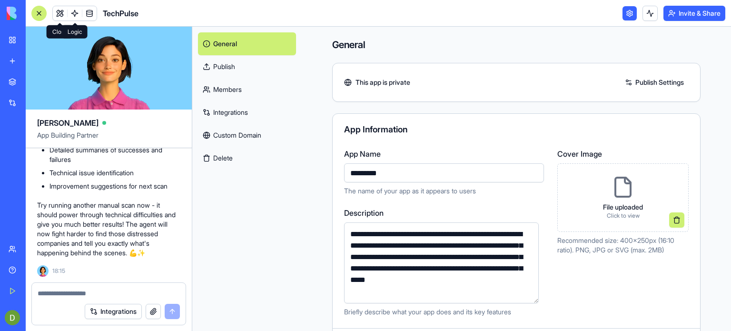
click at [61, 17] on span at bounding box center [74, 13] width 27 height 27
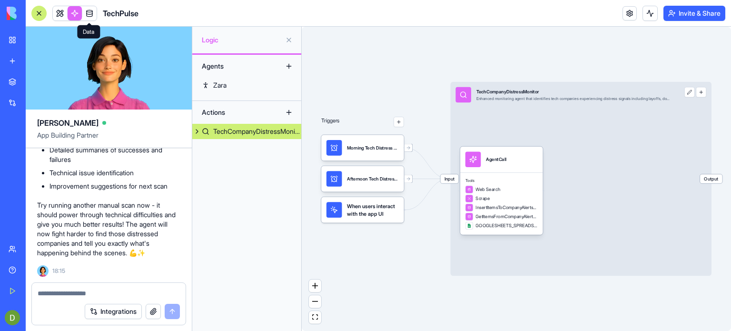
click at [83, 16] on link at bounding box center [89, 13] width 14 height 14
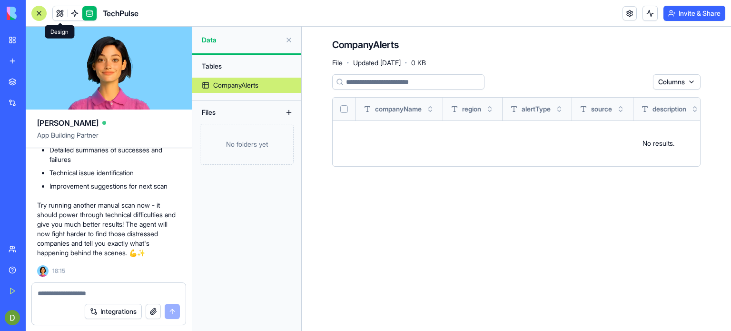
click at [59, 17] on link at bounding box center [60, 13] width 14 height 14
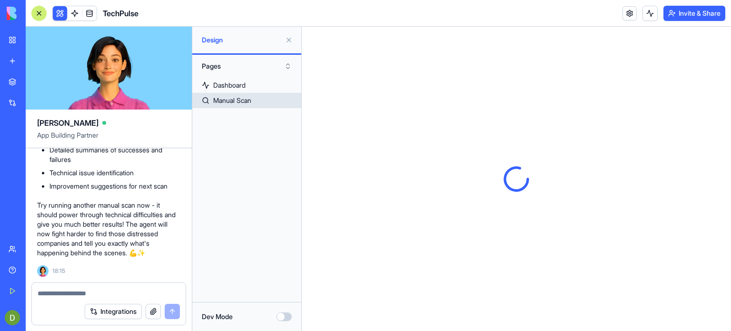
click at [226, 100] on div "Manual Scan" at bounding box center [232, 101] width 38 height 10
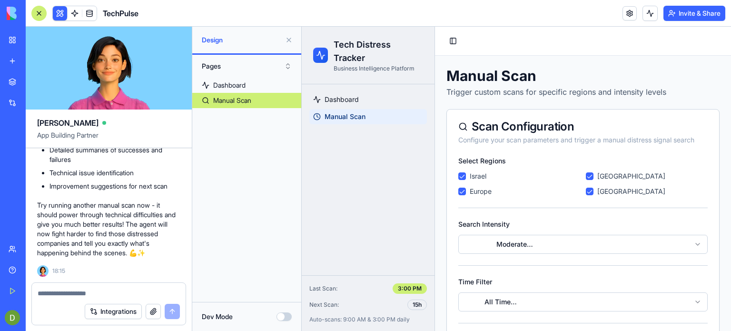
click at [586, 175] on States "[GEOGRAPHIC_DATA]" at bounding box center [590, 176] width 8 height 8
click at [587, 190] on button "[GEOGRAPHIC_DATA]" at bounding box center [590, 192] width 8 height 8
click at [459, 191] on button "Europe" at bounding box center [463, 192] width 8 height 8
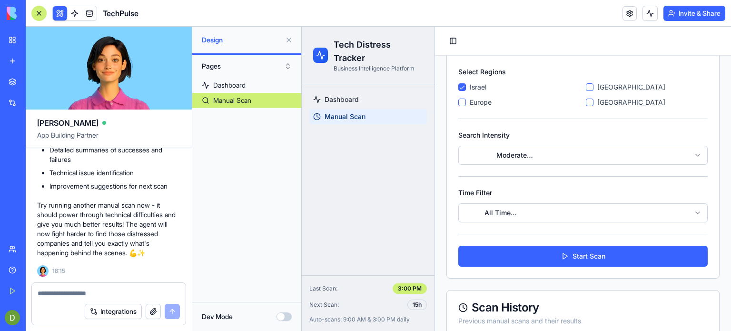
scroll to position [95, 0]
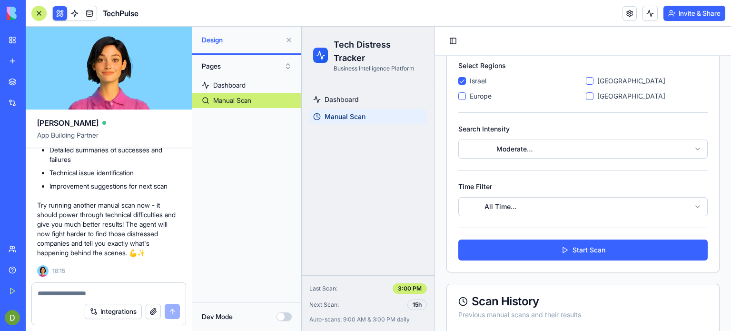
click at [688, 148] on html "Tech Distress Tracker Business Intelligence Platform Dashboard Manual Scan Last…" at bounding box center [516, 163] width 429 height 465
click at [514, 210] on html "Tech Distress Tracker Business Intelligence Platform Dashboard Manual Scan Last…" at bounding box center [516, 163] width 429 height 465
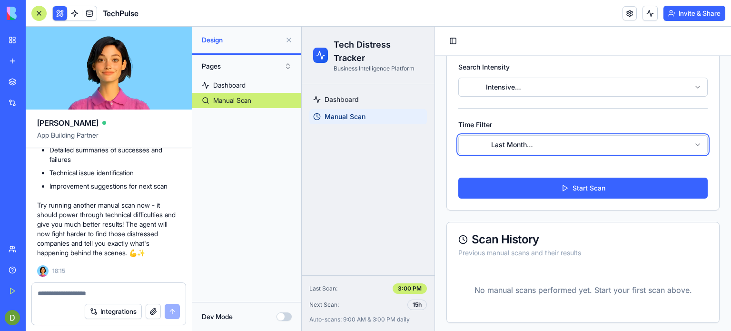
scroll to position [160, 0]
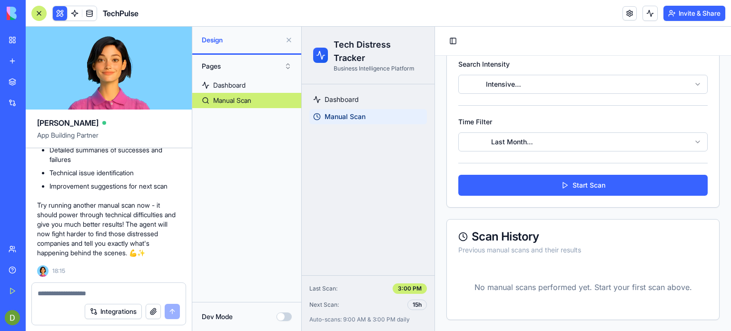
click at [571, 189] on button "Start Scan" at bounding box center [583, 185] width 249 height 21
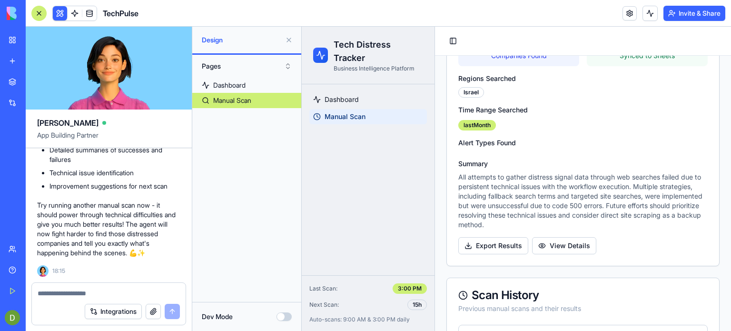
scroll to position [398, 0]
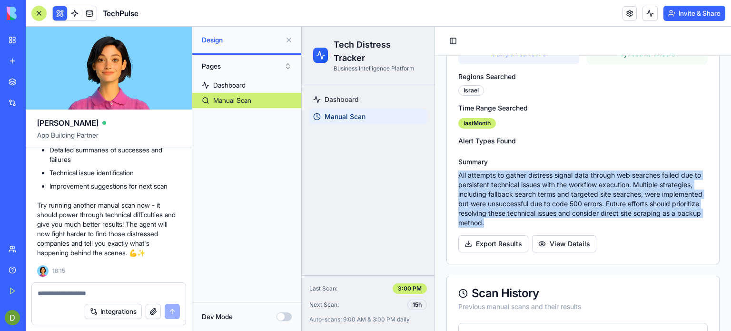
drag, startPoint x: 577, startPoint y: 222, endPoint x: 456, endPoint y: 172, distance: 130.9
click at [456, 172] on div "0 Companies Found ✗ Synced to Sheets Regions Searched Israel Time Range Searche…" at bounding box center [583, 146] width 272 height 236
copy p "All attempts to gather distress signal data through web searches failed due to …"
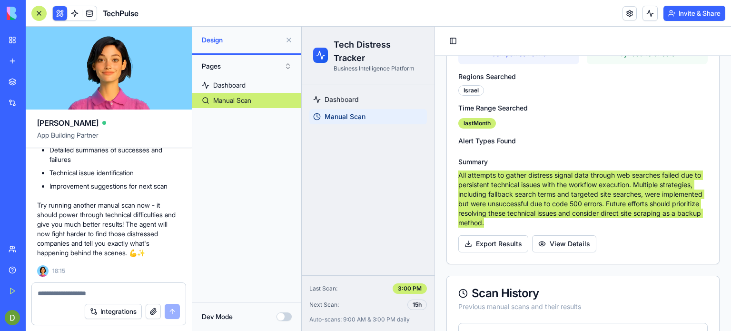
click at [96, 291] on textarea at bounding box center [109, 294] width 143 height 10
paste textarea "**********"
type textarea "**********"
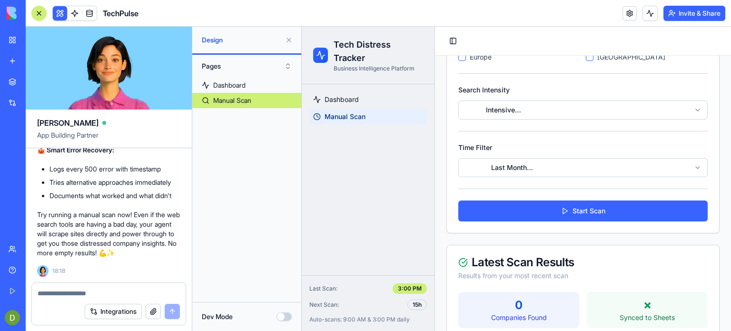
scroll to position [17, 0]
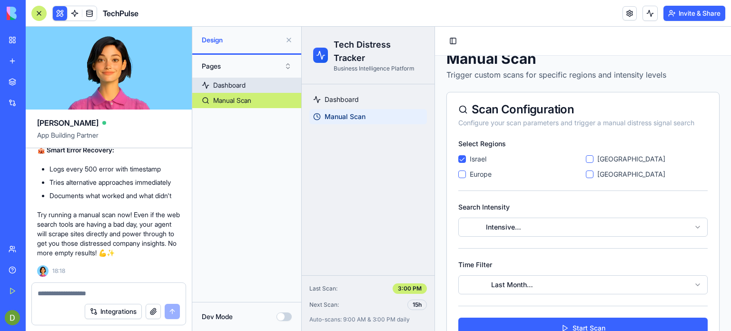
click at [234, 81] on div "Dashboard" at bounding box center [229, 85] width 32 height 10
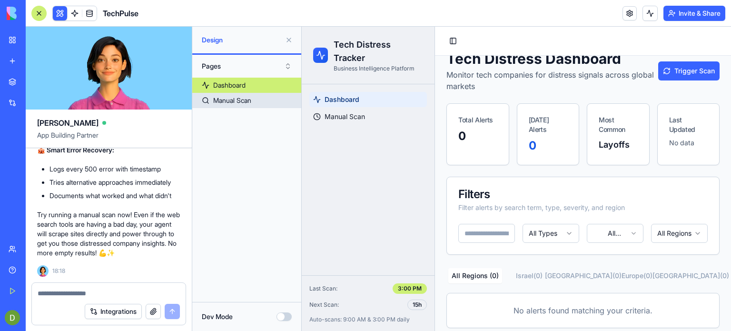
click at [237, 105] on div "Manual Scan" at bounding box center [232, 101] width 38 height 10
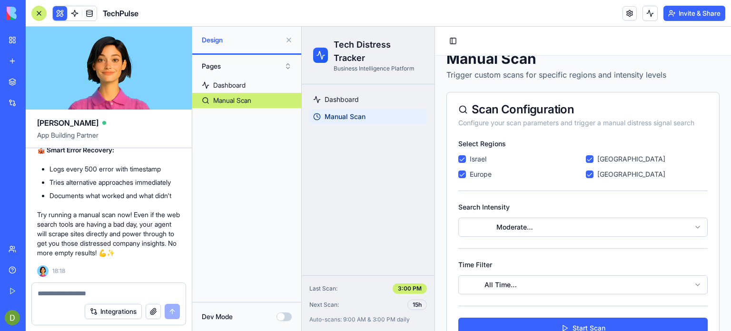
click at [464, 175] on button "Europe" at bounding box center [463, 174] width 8 height 8
click at [588, 173] on button "[GEOGRAPHIC_DATA]" at bounding box center [590, 174] width 8 height 8
click at [586, 158] on States "[GEOGRAPHIC_DATA]" at bounding box center [590, 159] width 8 height 8
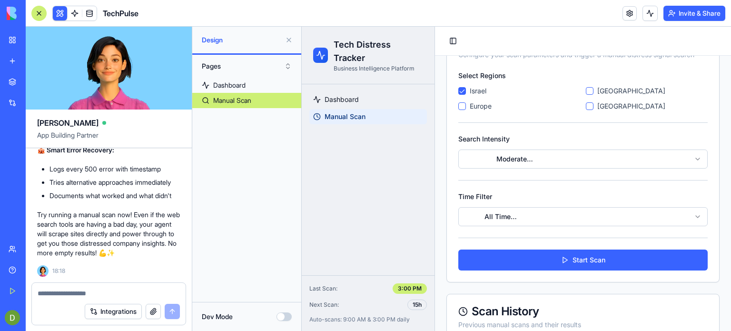
scroll to position [112, 0]
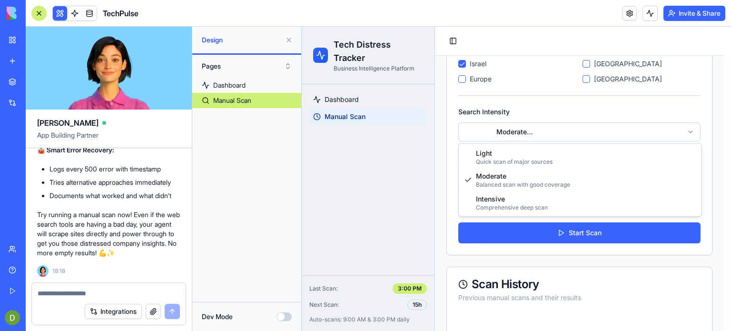
click at [546, 128] on html "Tech Distress Tracker Business Intelligence Platform Dashboard Manual Scan Last…" at bounding box center [516, 146] width 429 height 465
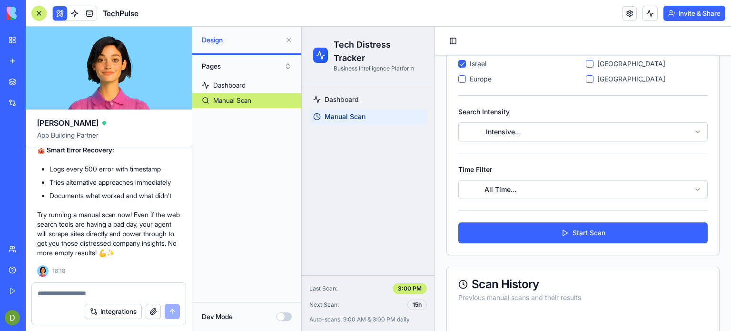
click at [689, 189] on html "Tech Distress Tracker Business Intelligence Platform Dashboard Manual Scan Last…" at bounding box center [516, 146] width 429 height 465
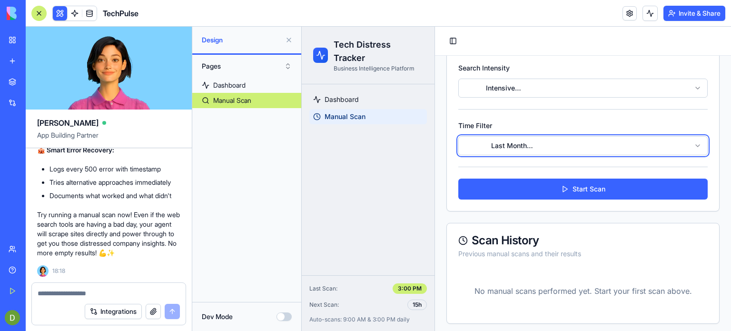
scroll to position [160, 0]
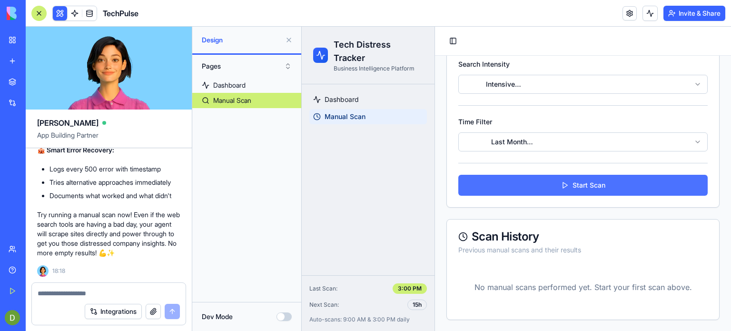
click at [566, 186] on button "Start Scan" at bounding box center [583, 185] width 249 height 21
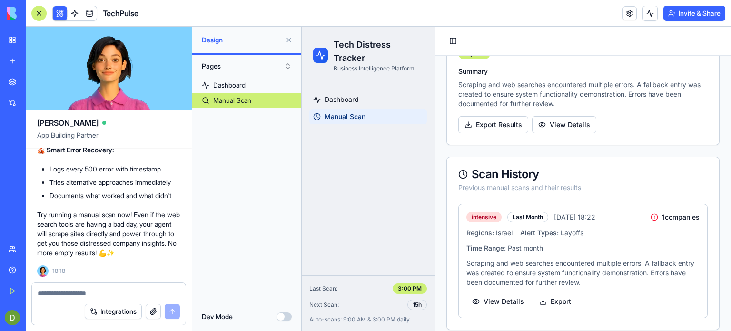
scroll to position [508, 0]
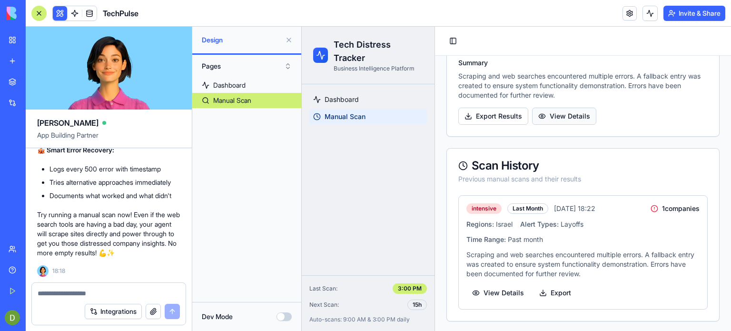
click at [567, 110] on button "View Details" at bounding box center [564, 116] width 64 height 17
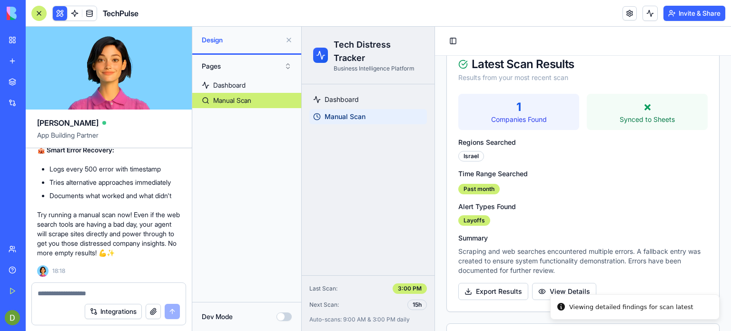
scroll to position [317, 0]
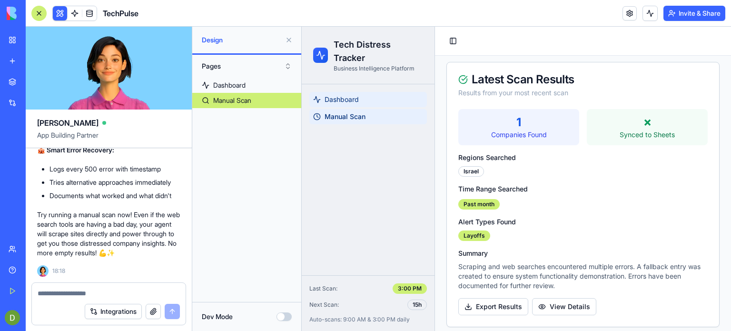
click at [349, 99] on span "Dashboard" at bounding box center [342, 100] width 34 height 10
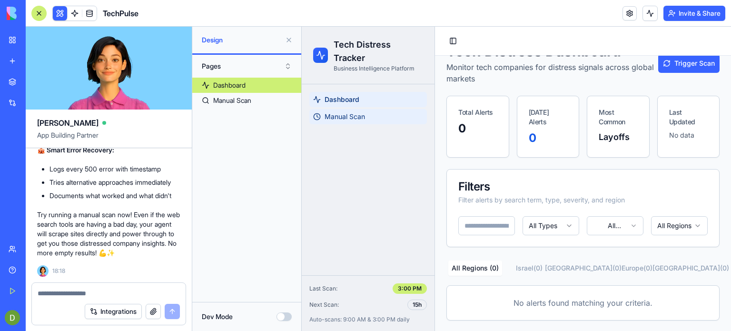
click at [315, 113] on icon at bounding box center [317, 117] width 8 height 8
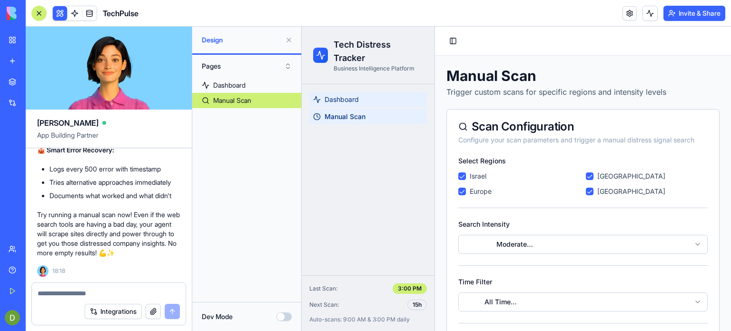
click at [346, 103] on span "Dashboard" at bounding box center [342, 100] width 34 height 10
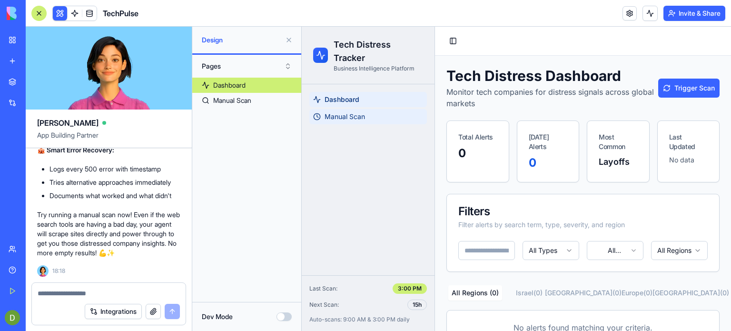
click at [346, 123] on link "Manual Scan" at bounding box center [368, 116] width 118 height 15
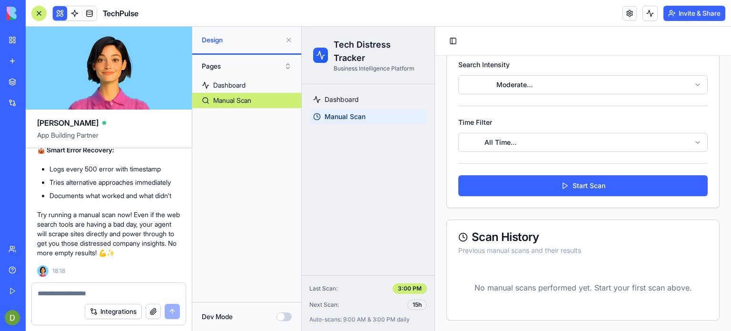
scroll to position [160, 0]
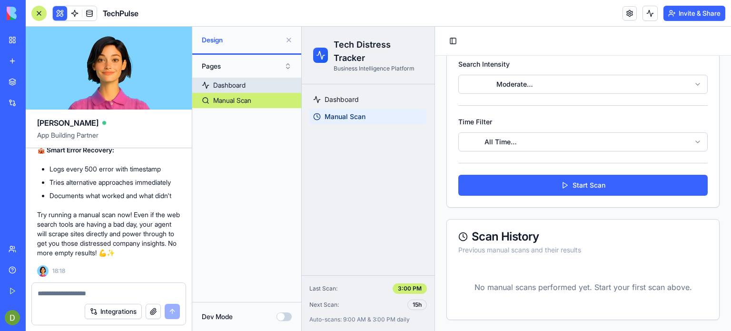
click at [227, 84] on div "Dashboard" at bounding box center [229, 85] width 32 height 10
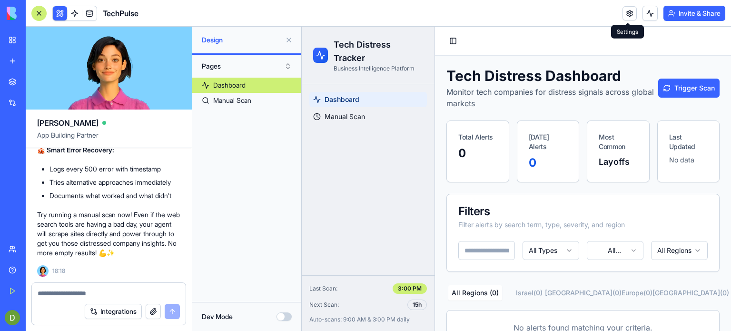
click at [629, 12] on link at bounding box center [630, 13] width 14 height 14
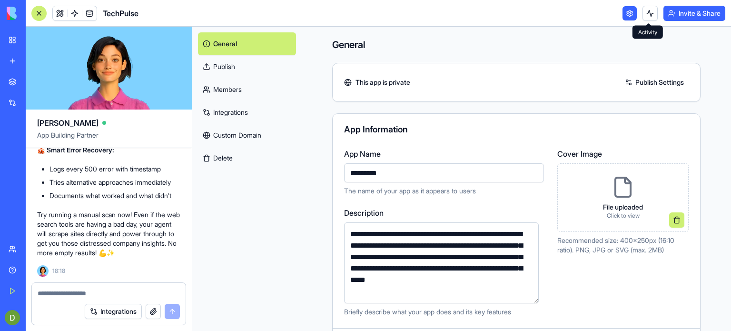
click at [650, 15] on button at bounding box center [650, 13] width 15 height 15
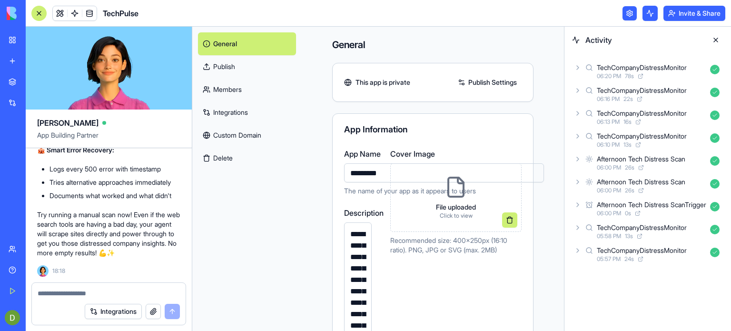
click at [641, 75] on icon at bounding box center [641, 77] width 4 height 4
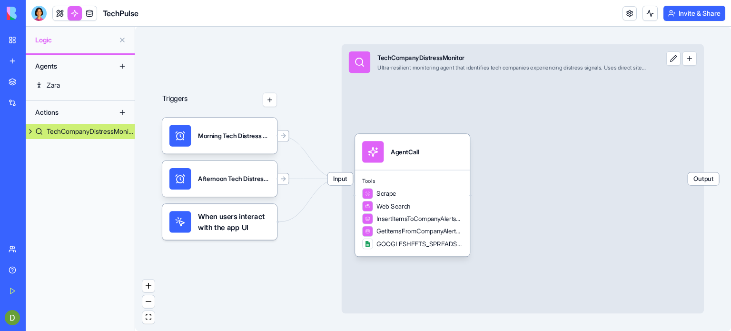
click at [700, 180] on span "Output" at bounding box center [703, 178] width 31 height 12
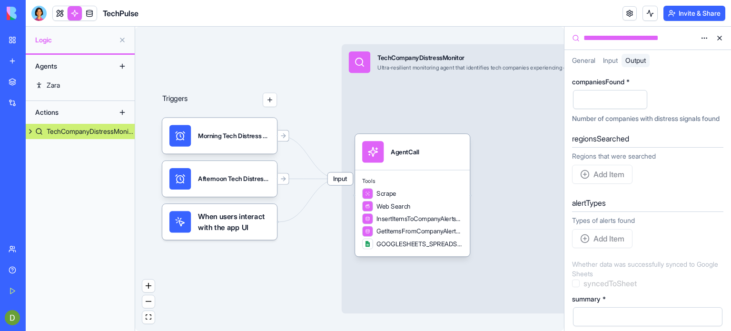
click at [719, 39] on button at bounding box center [719, 37] width 15 height 15
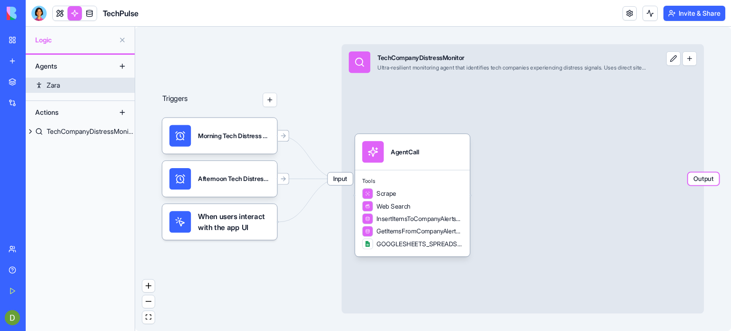
click at [55, 90] on div "Zara" at bounding box center [53, 85] width 13 height 10
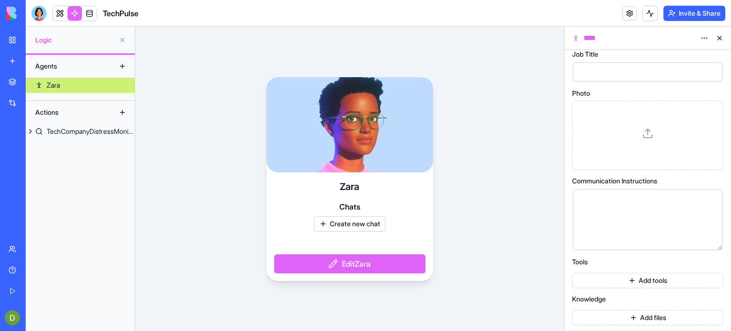
scroll to position [47, 0]
click at [720, 40] on button at bounding box center [719, 37] width 15 height 15
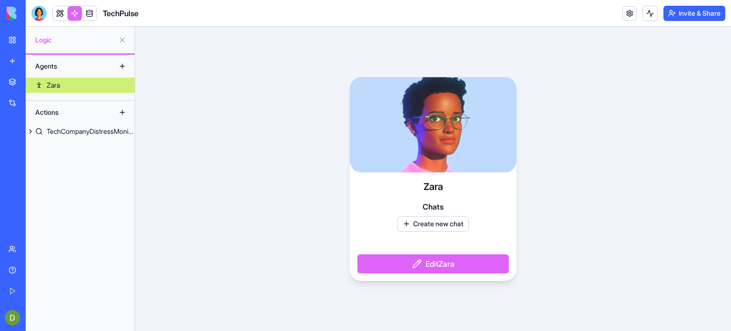
click at [44, 114] on div "Actions" at bounding box center [68, 112] width 76 height 15
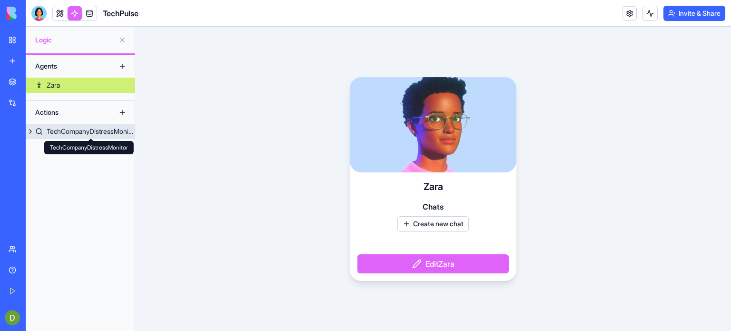
click at [90, 131] on div "TechCompanyDistressMonitor" at bounding box center [91, 132] width 88 height 10
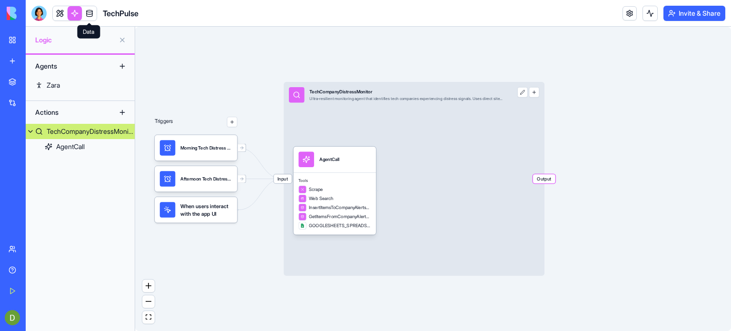
click at [89, 11] on link at bounding box center [89, 13] width 14 height 14
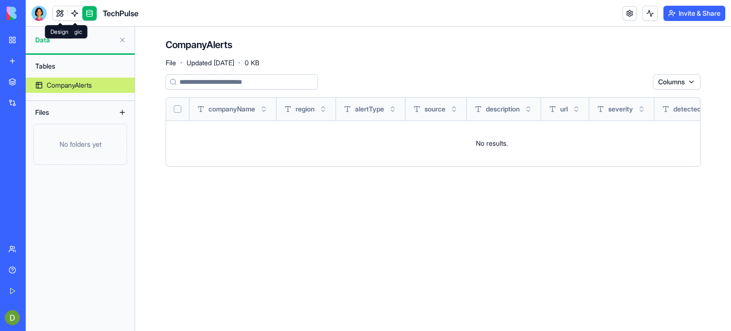
click at [63, 11] on link at bounding box center [60, 13] width 14 height 14
